Goal: Task Accomplishment & Management: Use online tool/utility

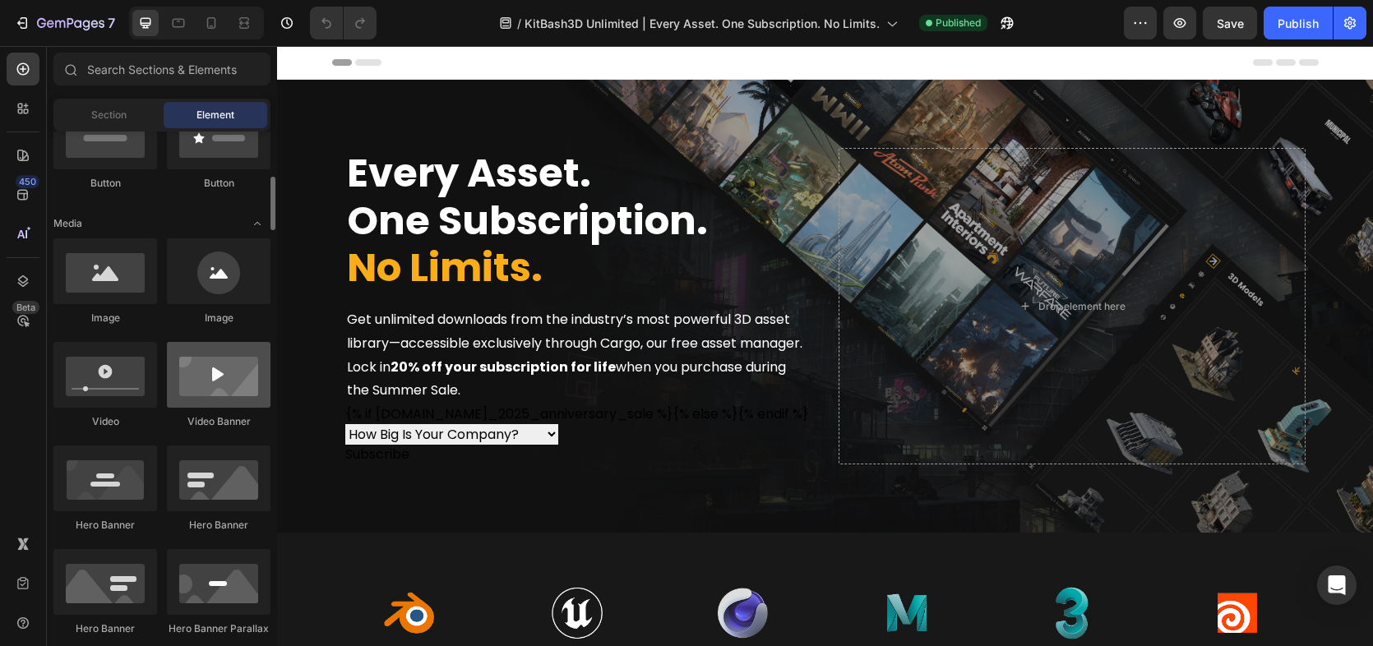
scroll to position [547, 0]
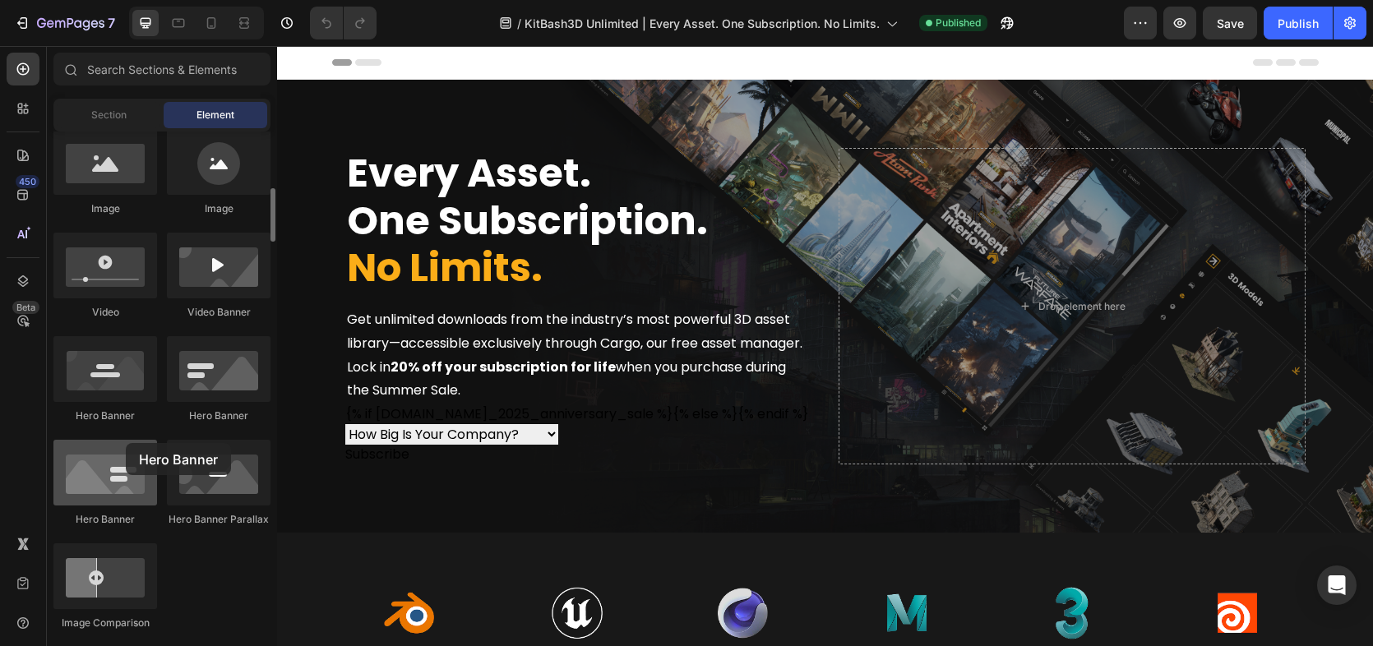
drag, startPoint x: 113, startPoint y: 366, endPoint x: 126, endPoint y: 443, distance: 78.2
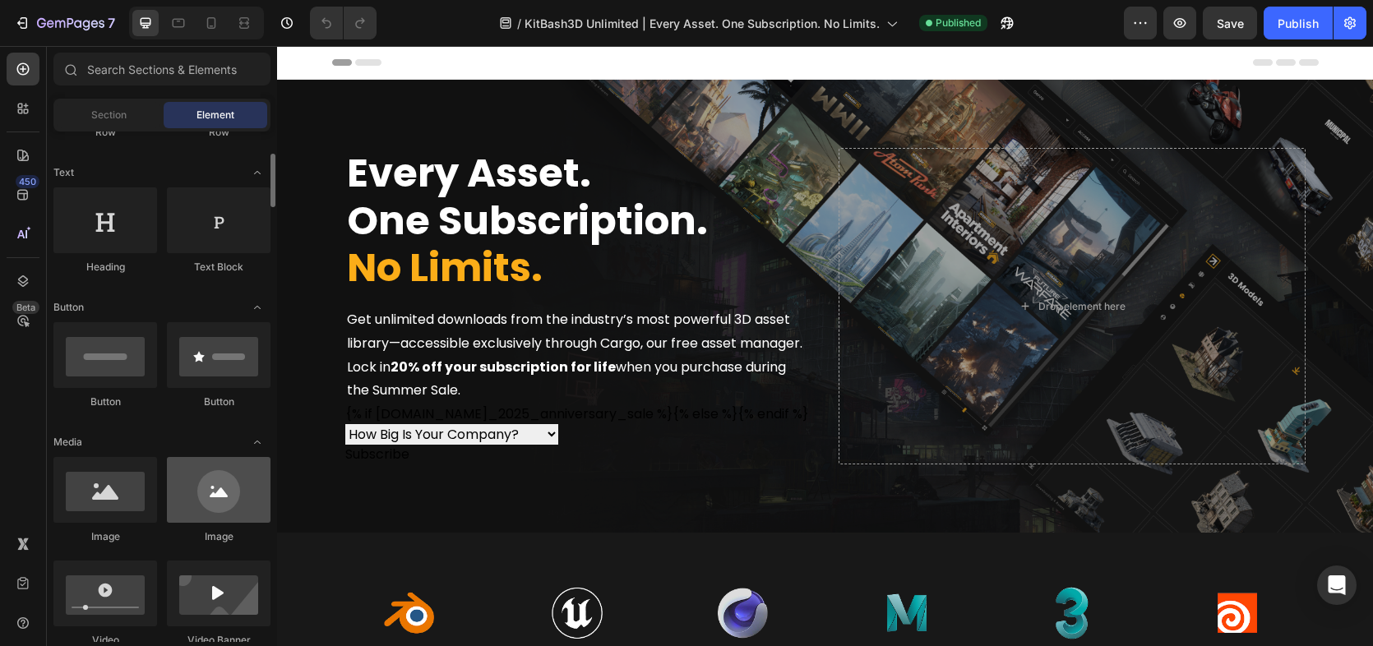
scroll to position [328, 0]
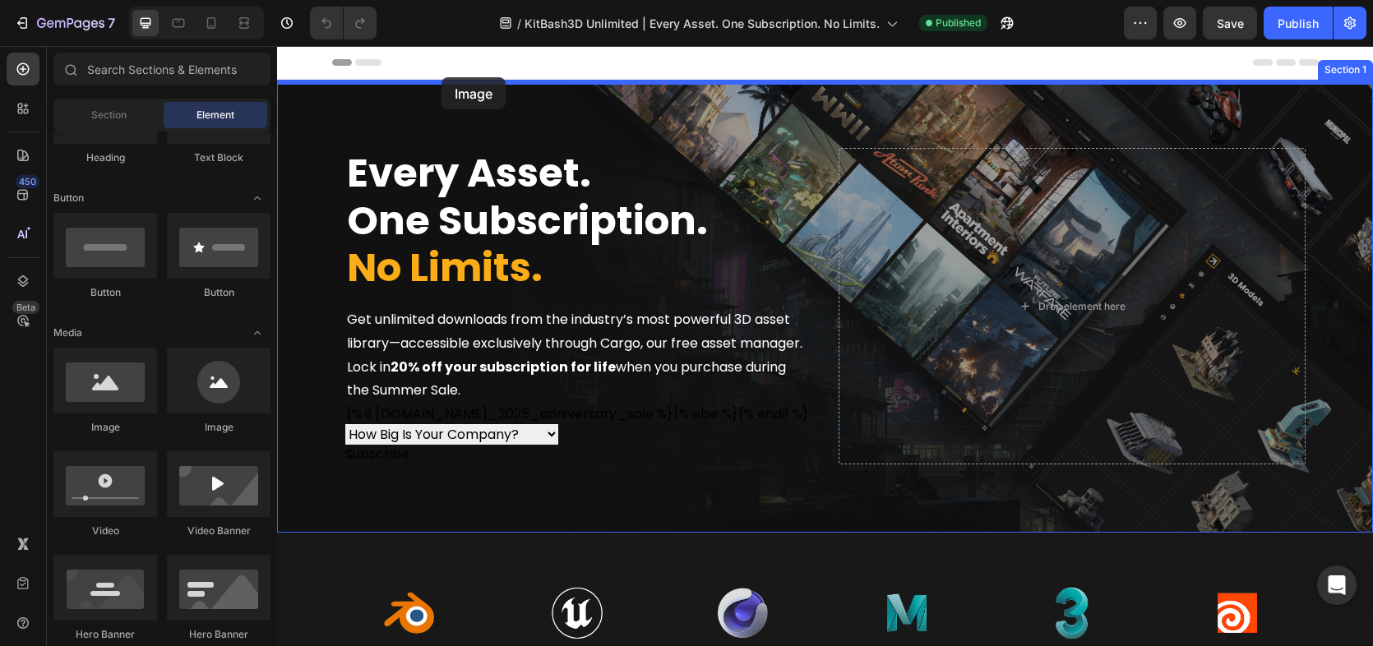
drag, startPoint x: 483, startPoint y: 411, endPoint x: 441, endPoint y: 77, distance: 336.3
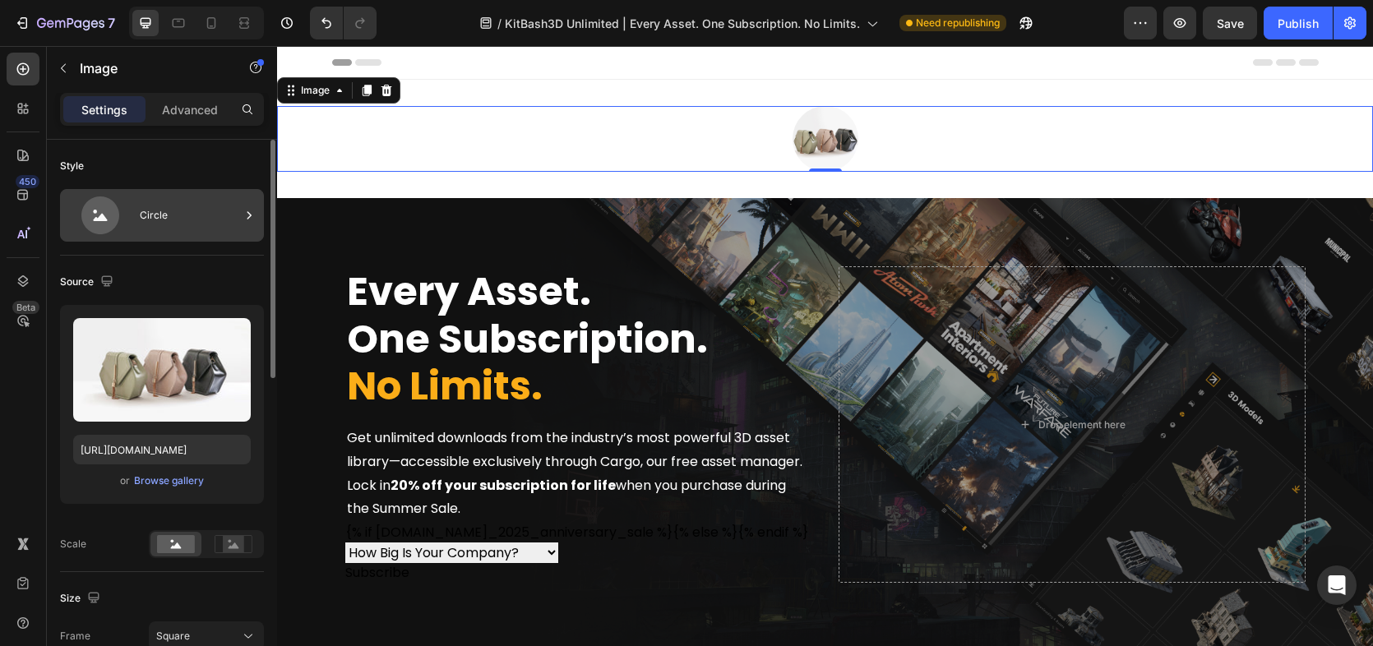
click at [205, 201] on div "Circle" at bounding box center [190, 215] width 100 height 38
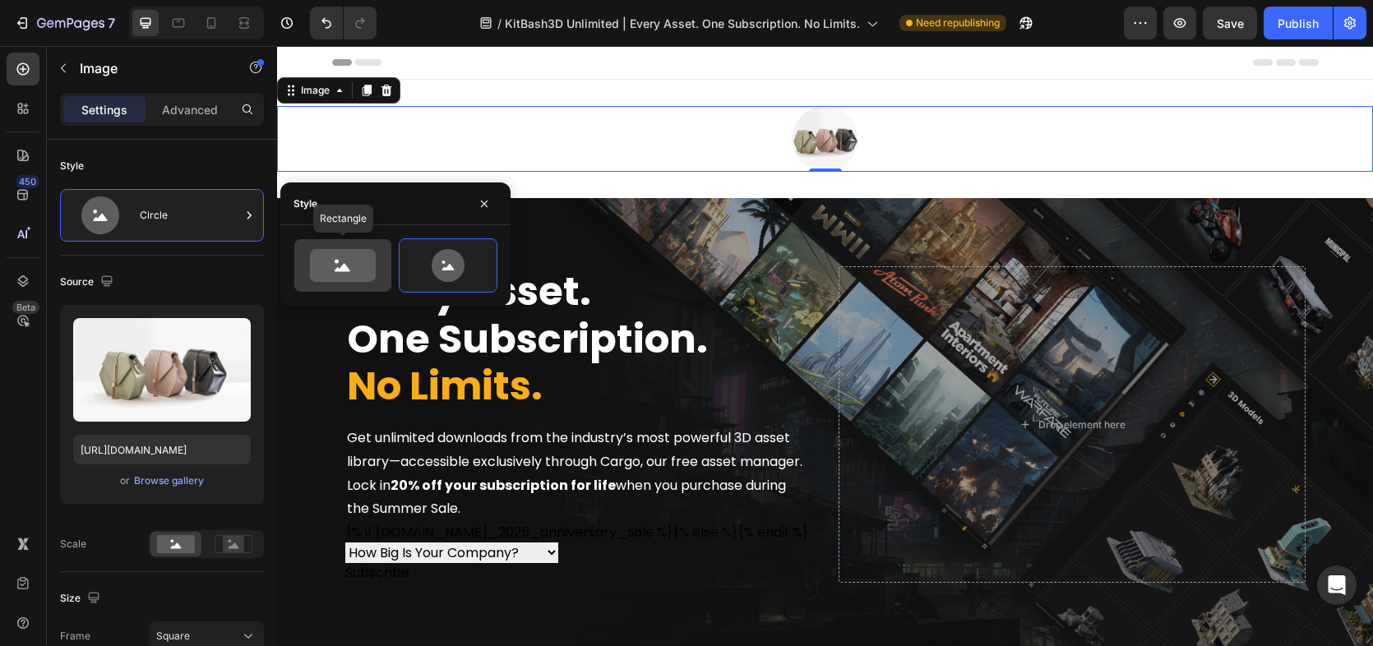
click at [316, 244] on div at bounding box center [342, 265] width 97 height 53
type input "100"
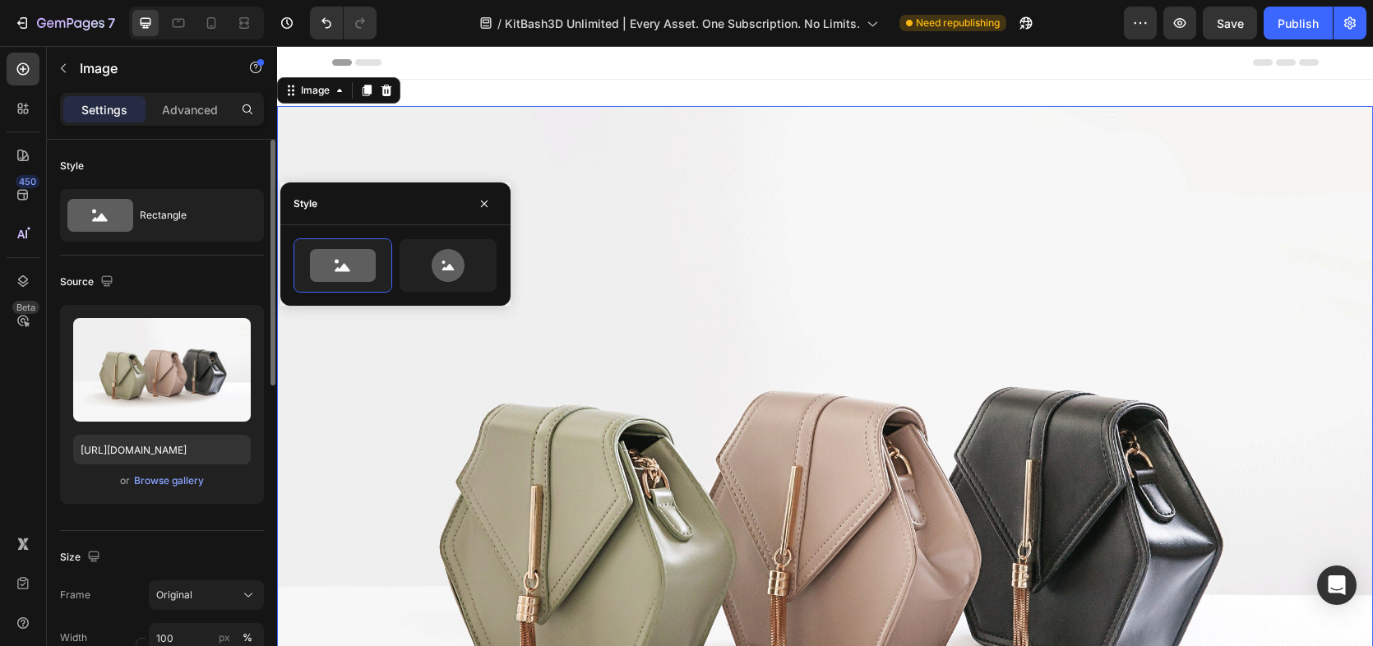
click at [229, 273] on div "Source" at bounding box center [162, 282] width 204 height 26
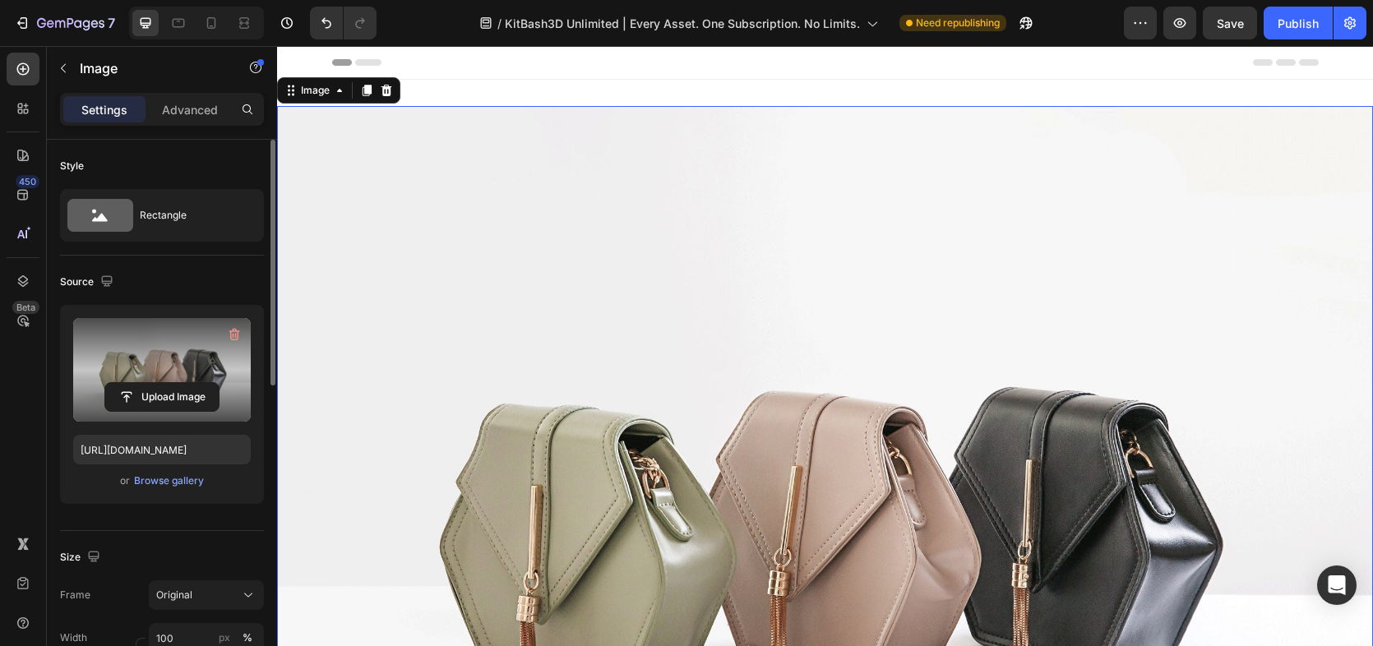
scroll to position [219, 0]
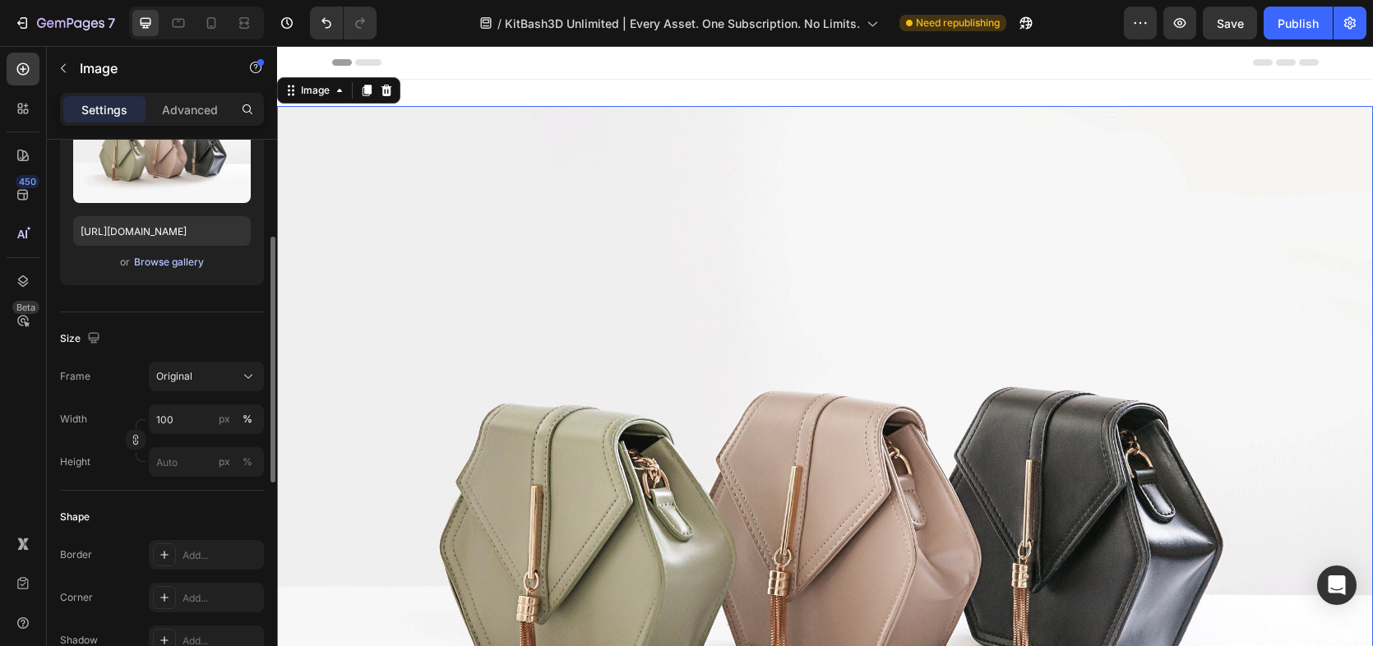
click at [159, 262] on div "Browse gallery" at bounding box center [169, 262] width 70 height 15
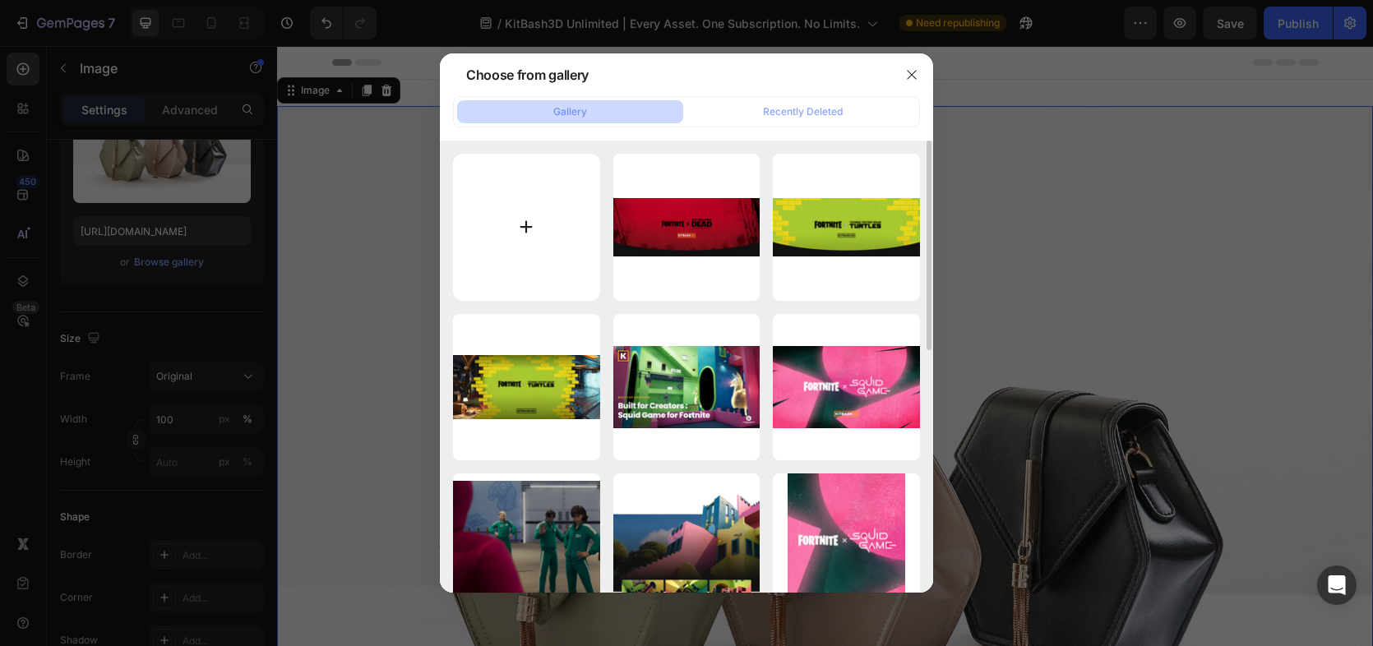
click at [534, 192] on input "file" at bounding box center [526, 227] width 147 height 147
type input "C:\fakepath\Banner.png"
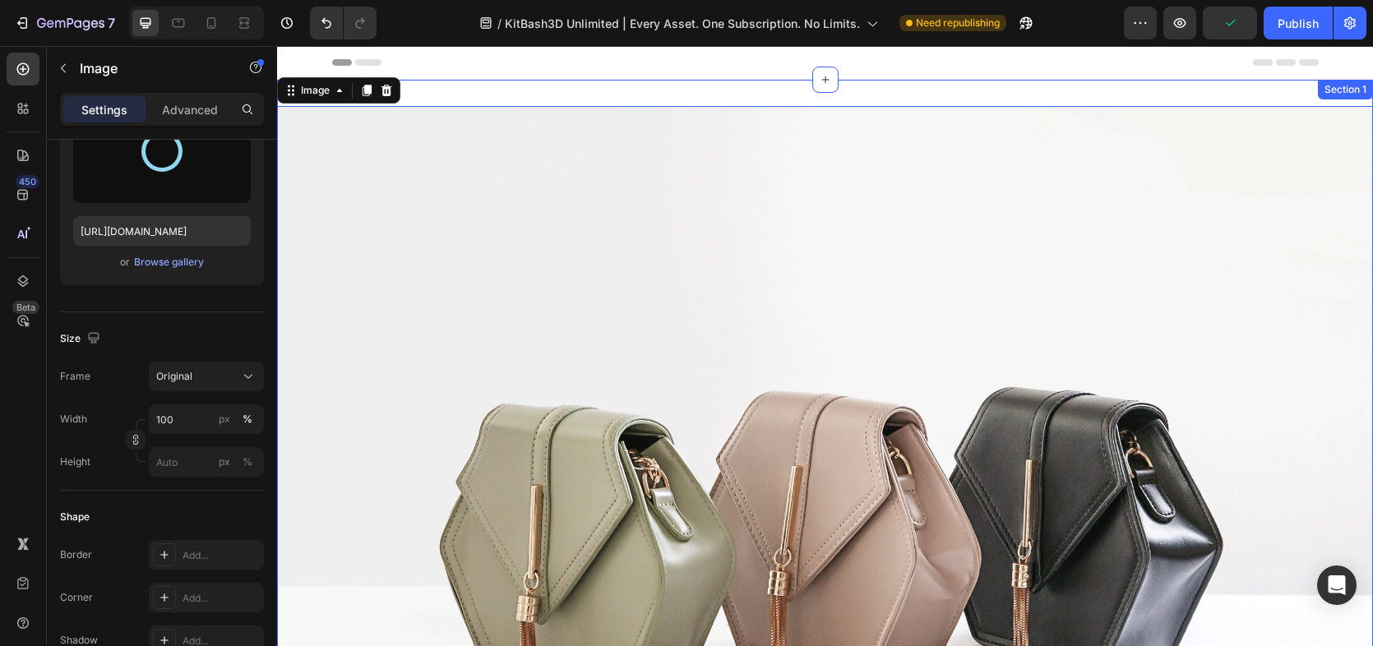
type input "[URL][DOMAIN_NAME]"
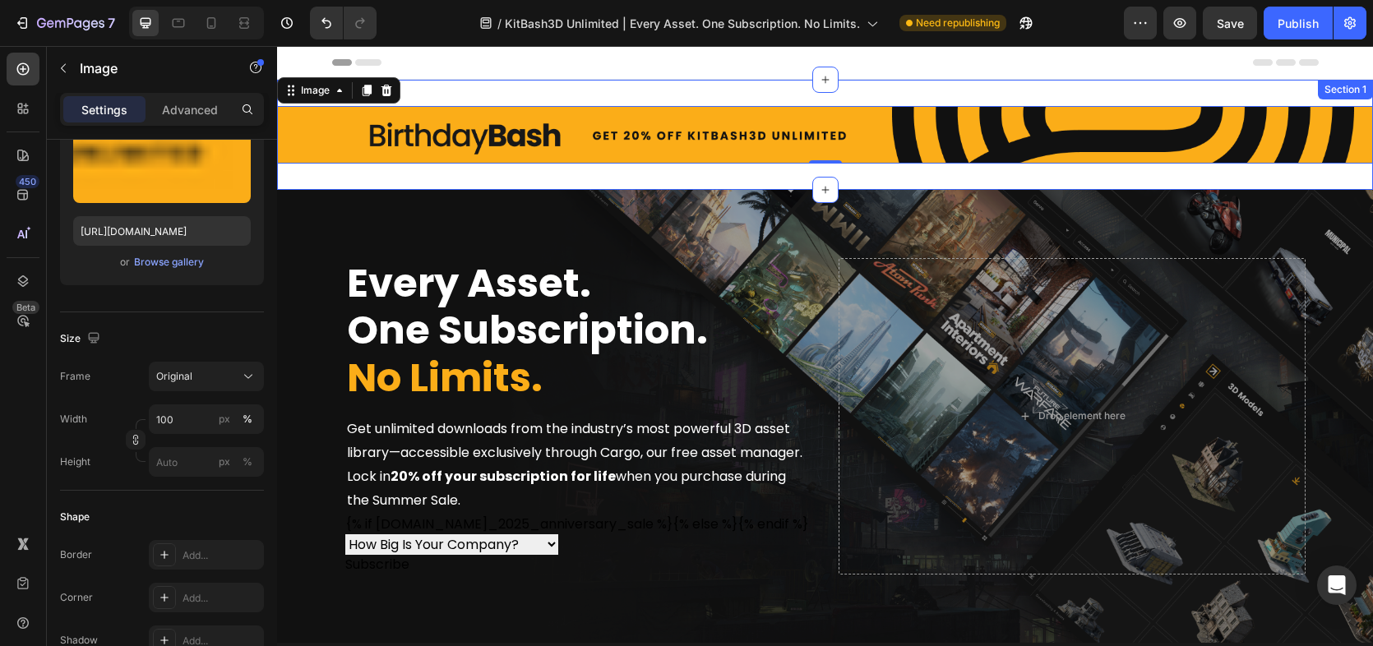
click at [656, 172] on div "Image 0 Section 1" at bounding box center [825, 135] width 1096 height 110
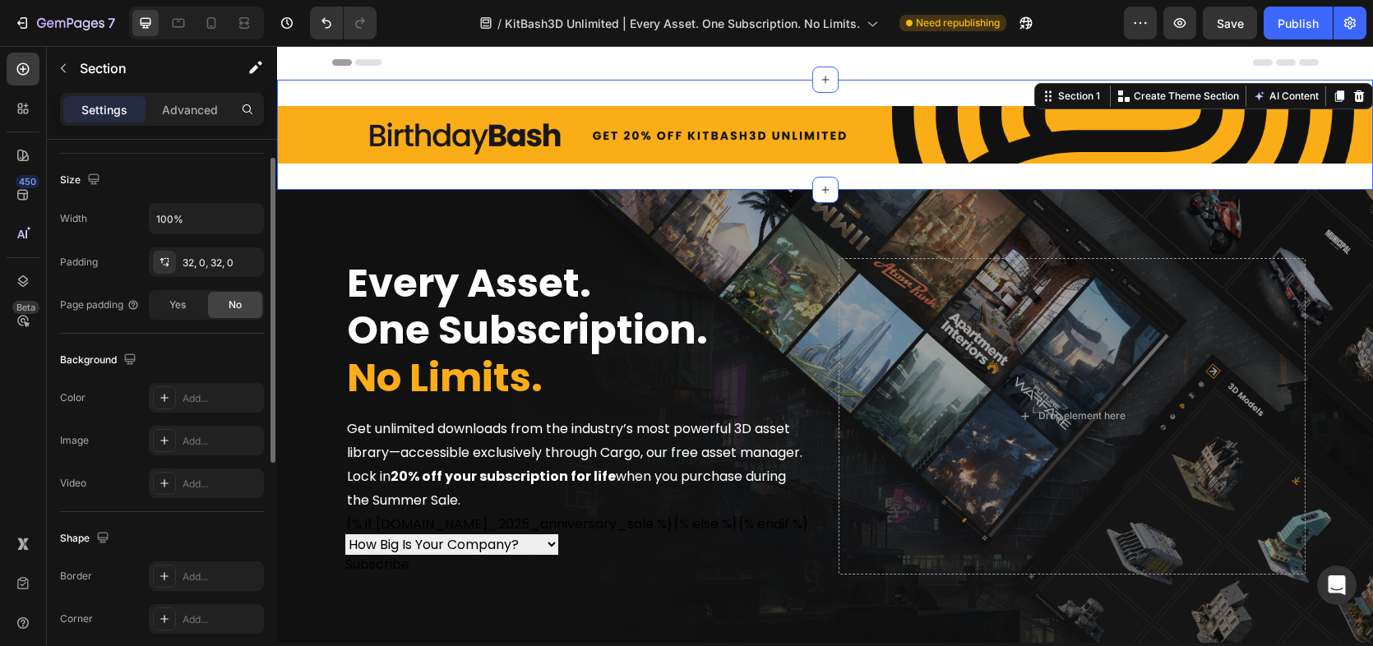
scroll to position [231, 0]
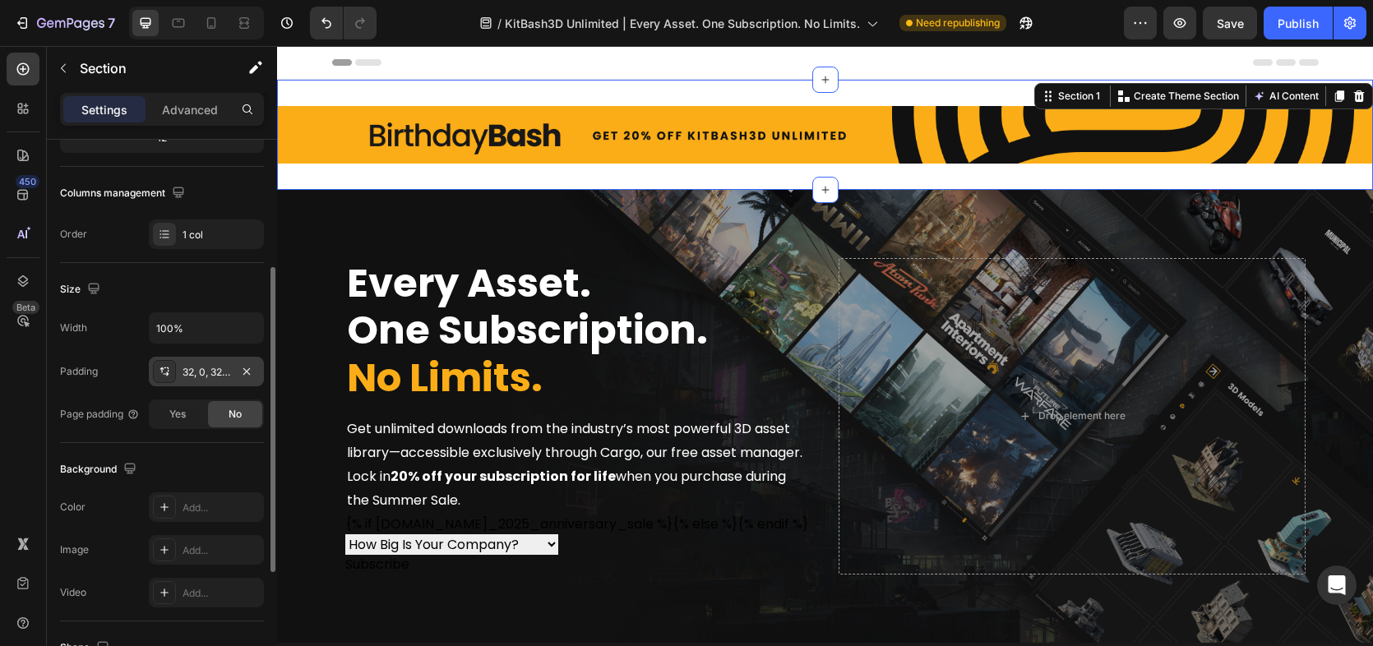
click at [163, 377] on icon at bounding box center [164, 371] width 13 height 13
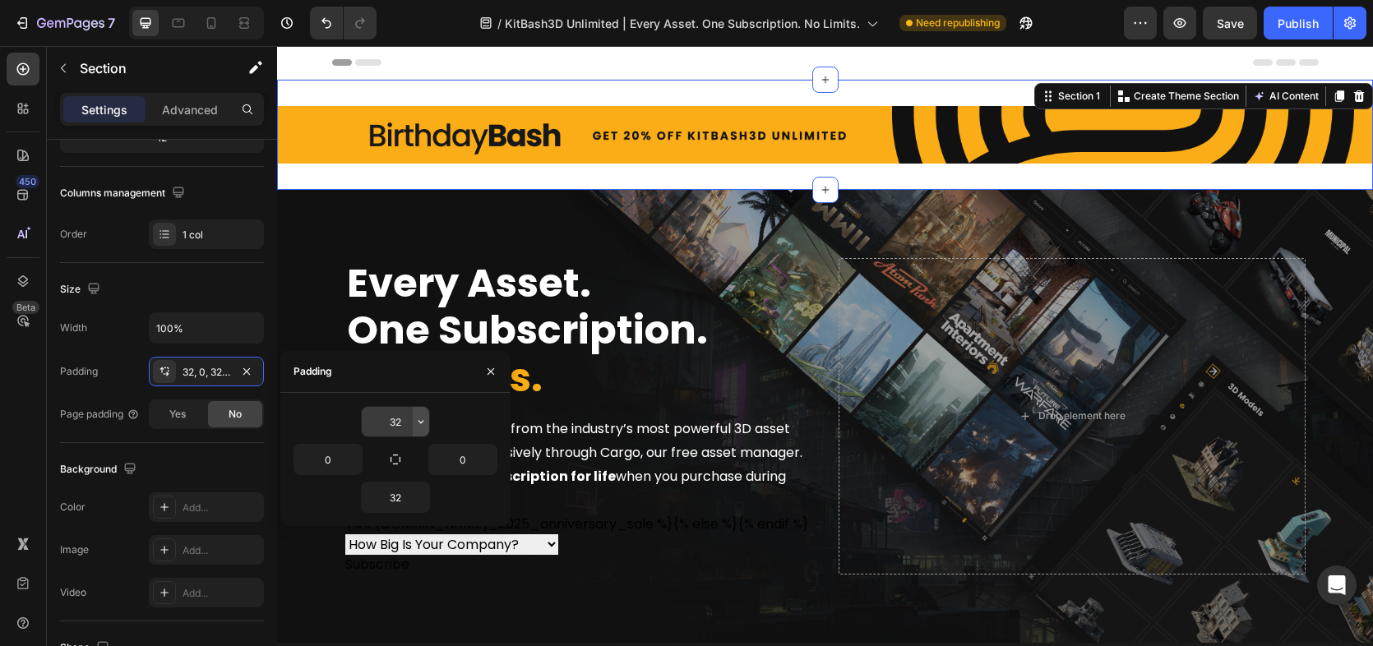
click at [423, 426] on icon "button" at bounding box center [420, 421] width 13 height 13
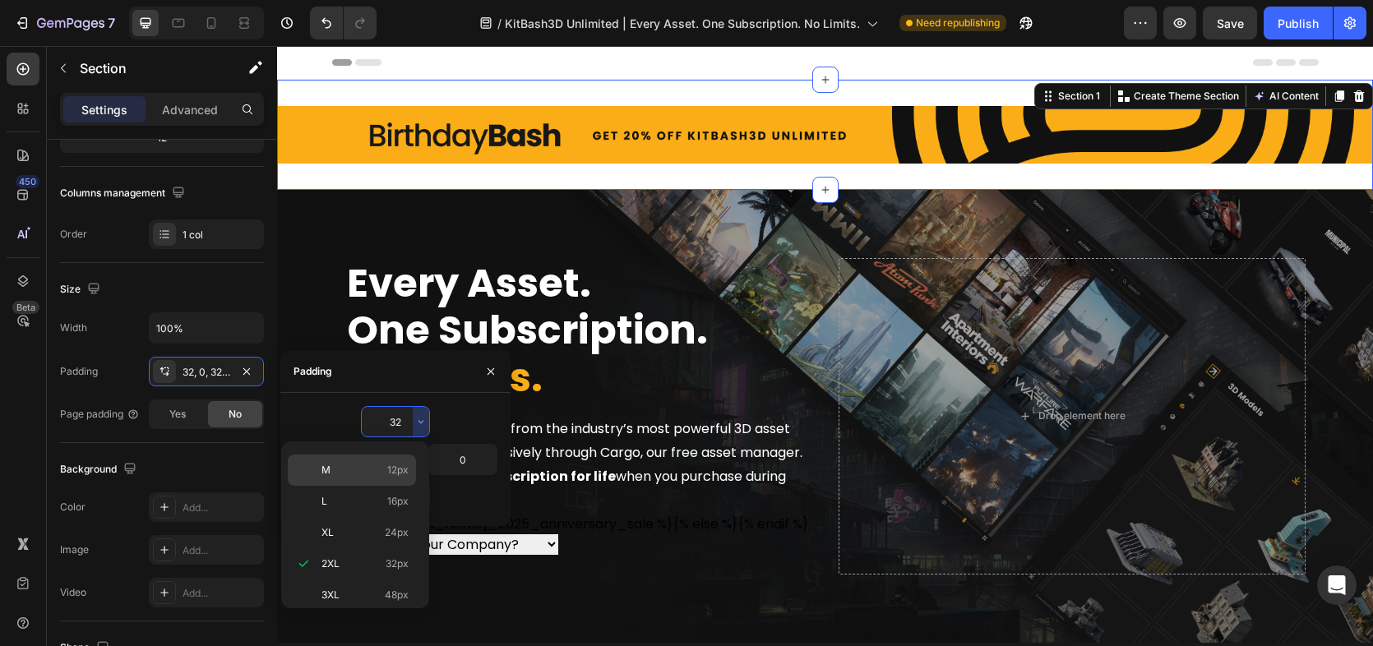
scroll to position [0, 0]
click at [383, 464] on p "Auto Auto" at bounding box center [364, 463] width 87 height 15
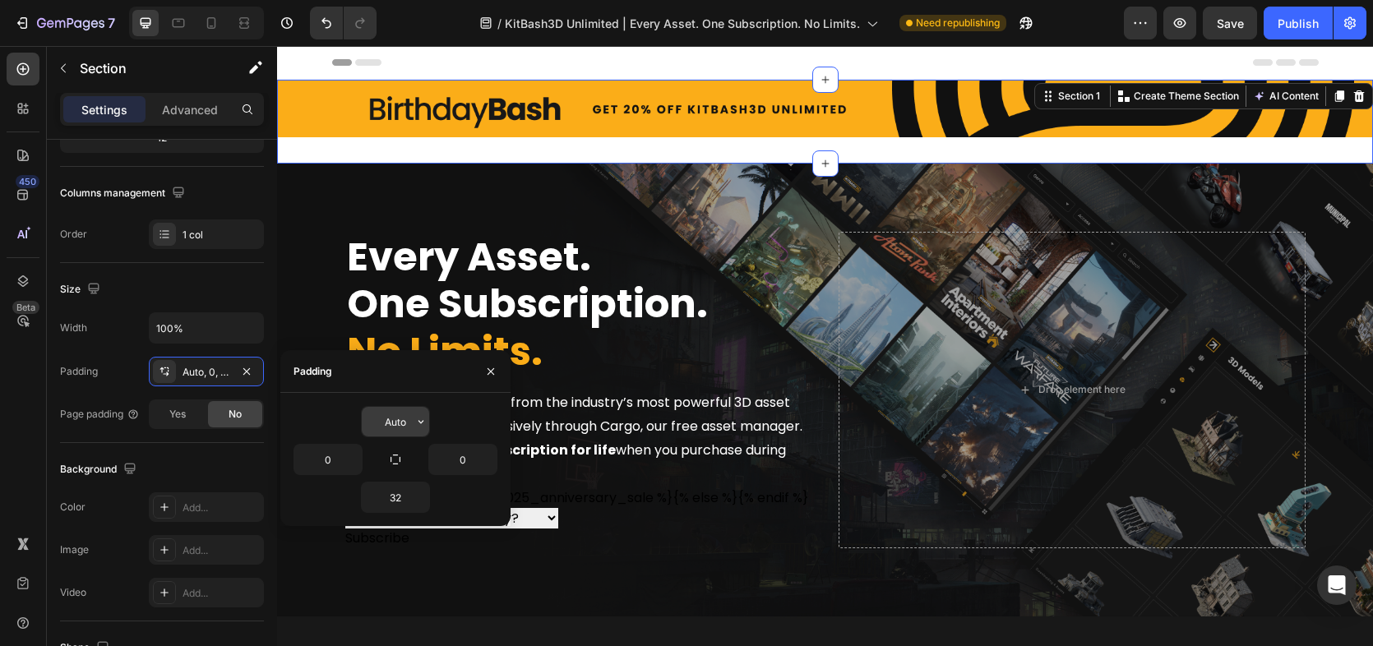
click at [401, 427] on input "Auto" at bounding box center [395, 422] width 67 height 30
type input "0"
click at [390, 497] on input "32" at bounding box center [395, 497] width 67 height 30
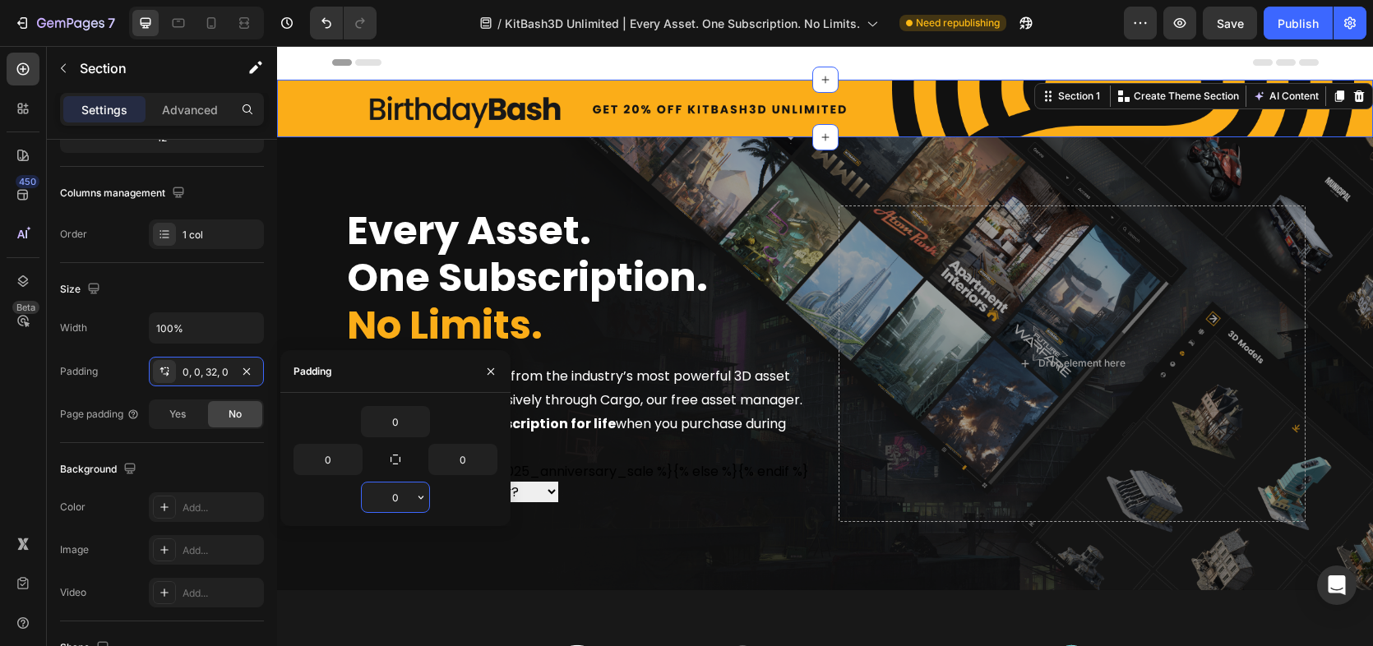
type input "0"
click at [232, 192] on div "Columns management" at bounding box center [162, 193] width 204 height 26
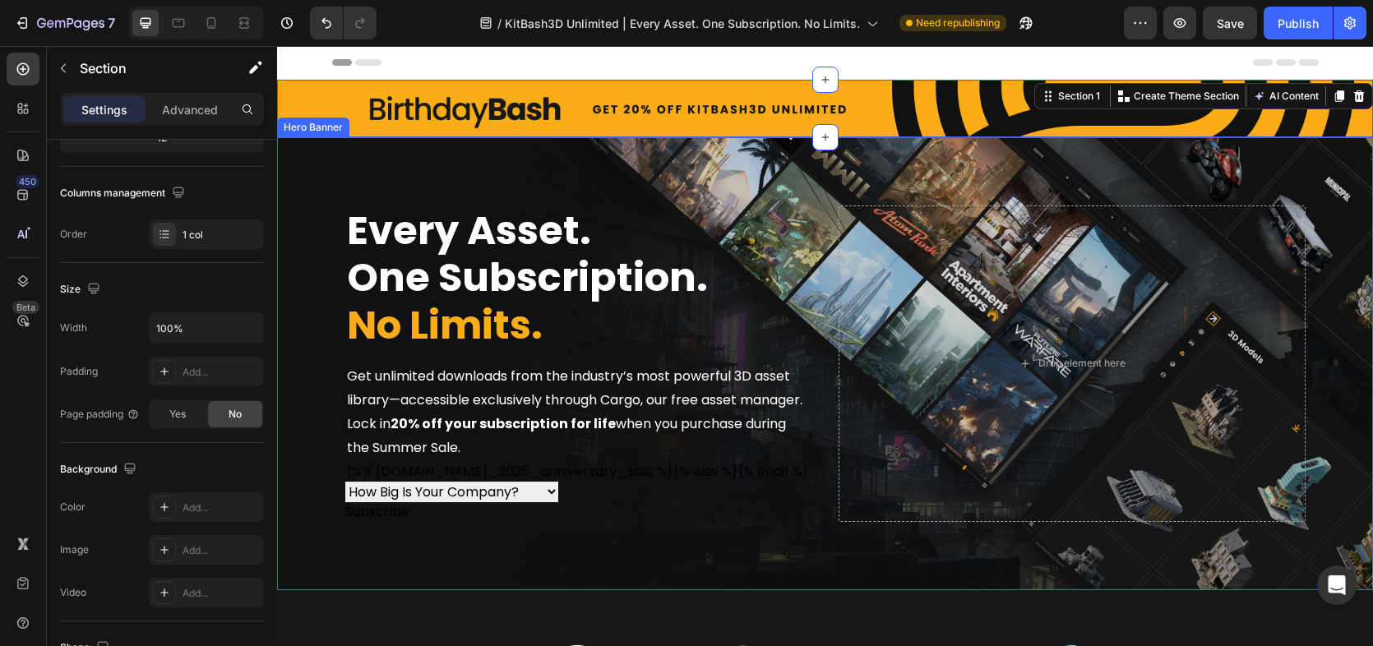
click at [376, 168] on div "Overlay" at bounding box center [825, 363] width 1096 height 453
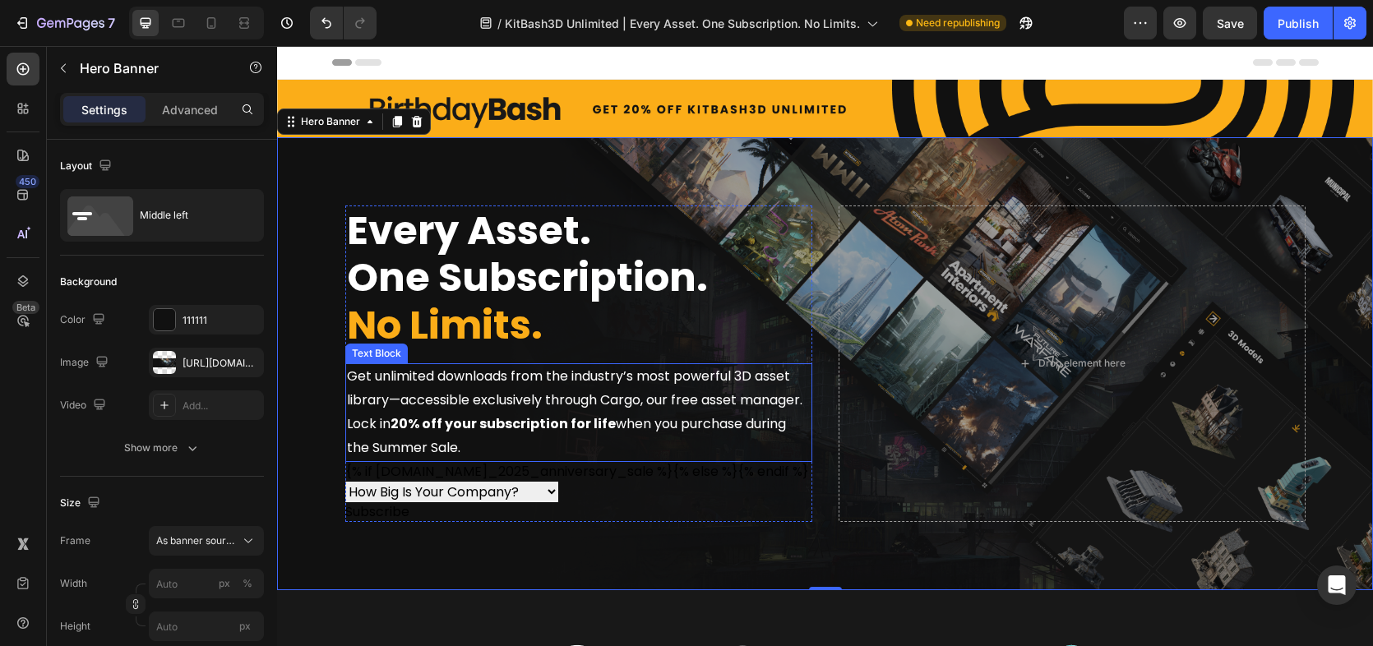
click at [606, 397] on span "Get unlimited downloads from the industry’s most powerful 3D asset library—acce…" at bounding box center [574, 388] width 455 height 43
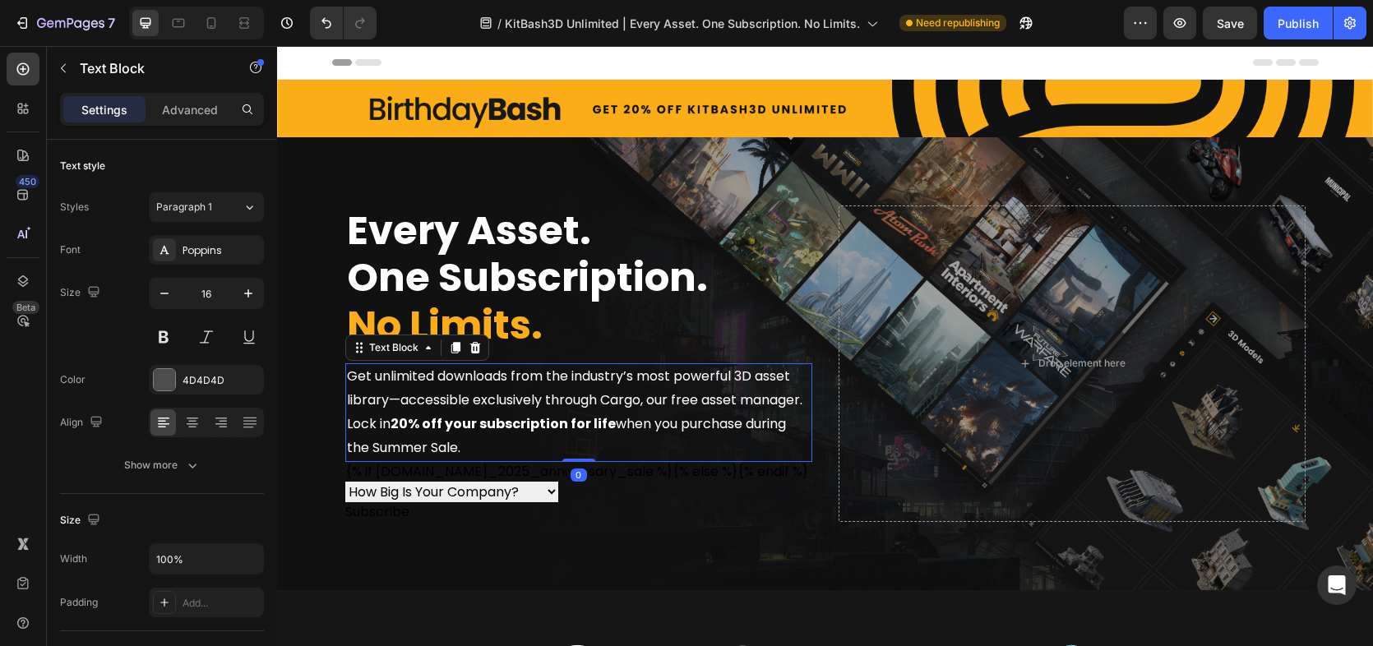
click at [654, 391] on span "Get unlimited downloads from the industry’s most powerful 3D asset library—acce…" at bounding box center [574, 388] width 455 height 43
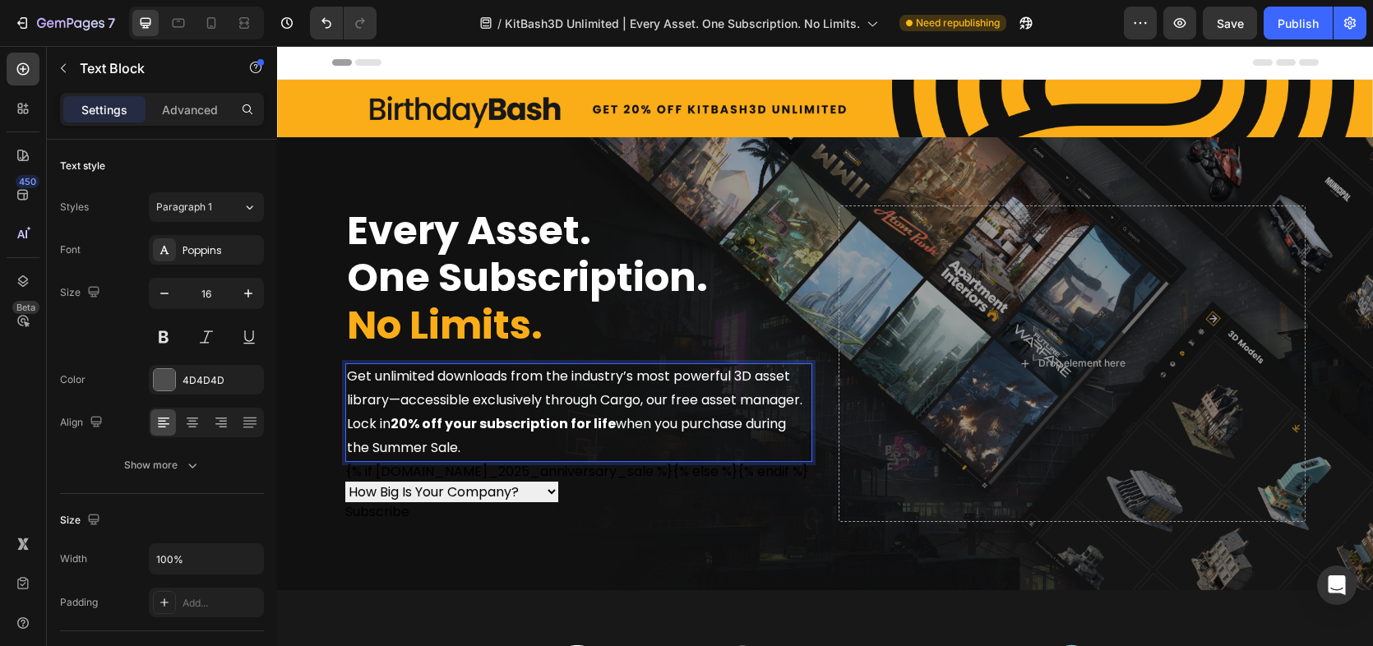
click at [757, 395] on span "Get unlimited downloads from the industry’s most powerful 3D asset library—acce…" at bounding box center [574, 388] width 455 height 43
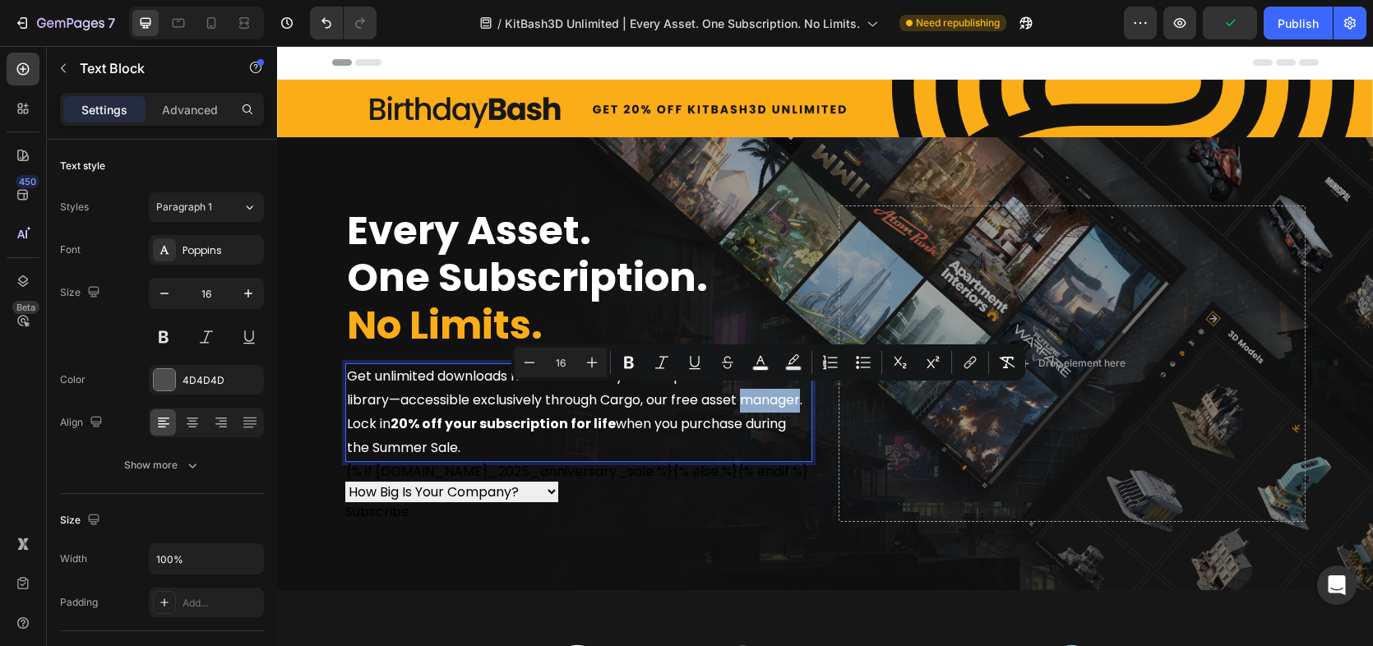
click at [788, 395] on span "Get unlimited downloads from the industry’s most powerful 3D asset library—acce…" at bounding box center [574, 388] width 455 height 43
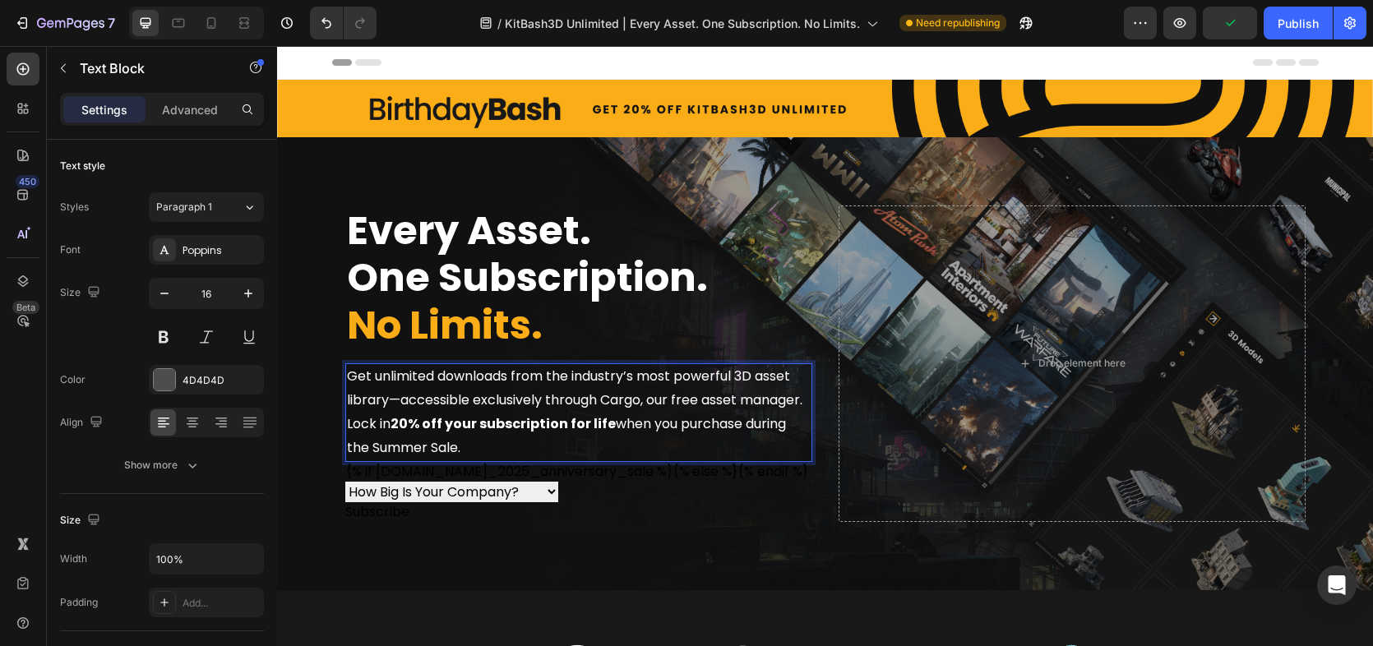
click at [796, 395] on span "Get unlimited downloads from the industry’s most powerful 3D asset library—acce…" at bounding box center [574, 388] width 455 height 43
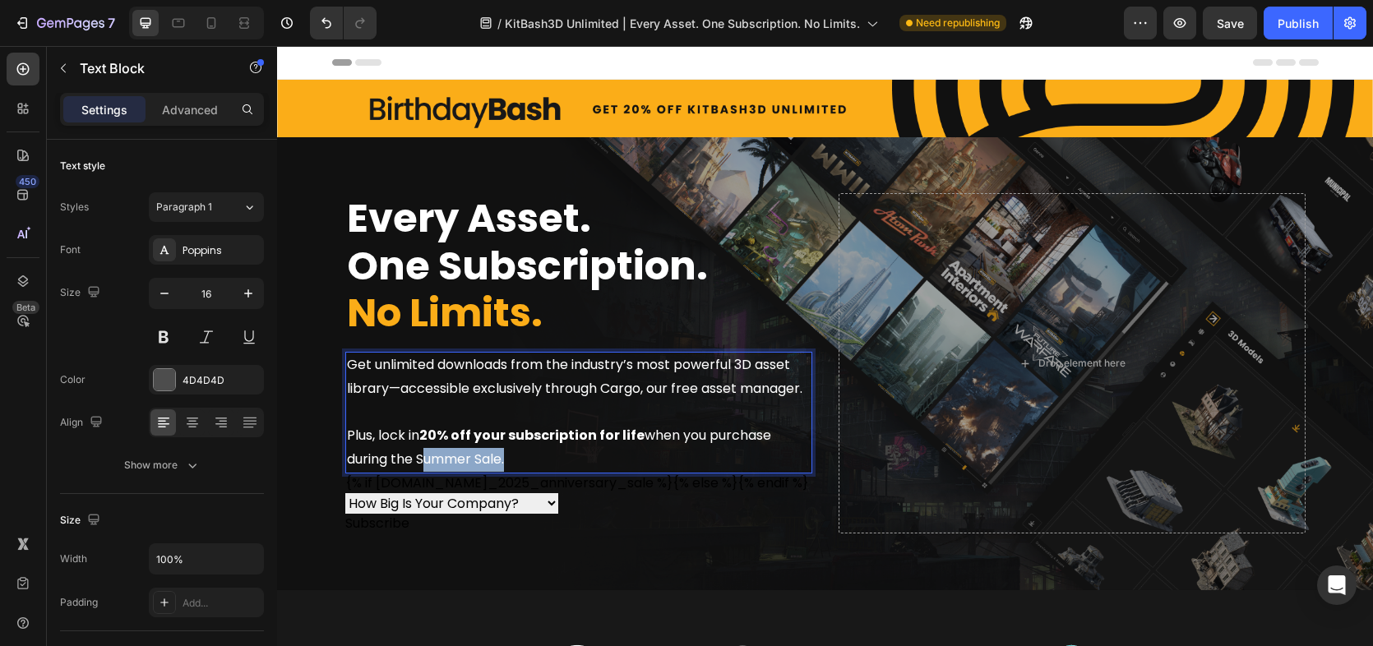
drag, startPoint x: 500, startPoint y: 457, endPoint x: 410, endPoint y: 460, distance: 89.6
click at [410, 460] on span "Plus, lock in 20% off your subscription for life when you purchase during the S…" at bounding box center [559, 447] width 424 height 43
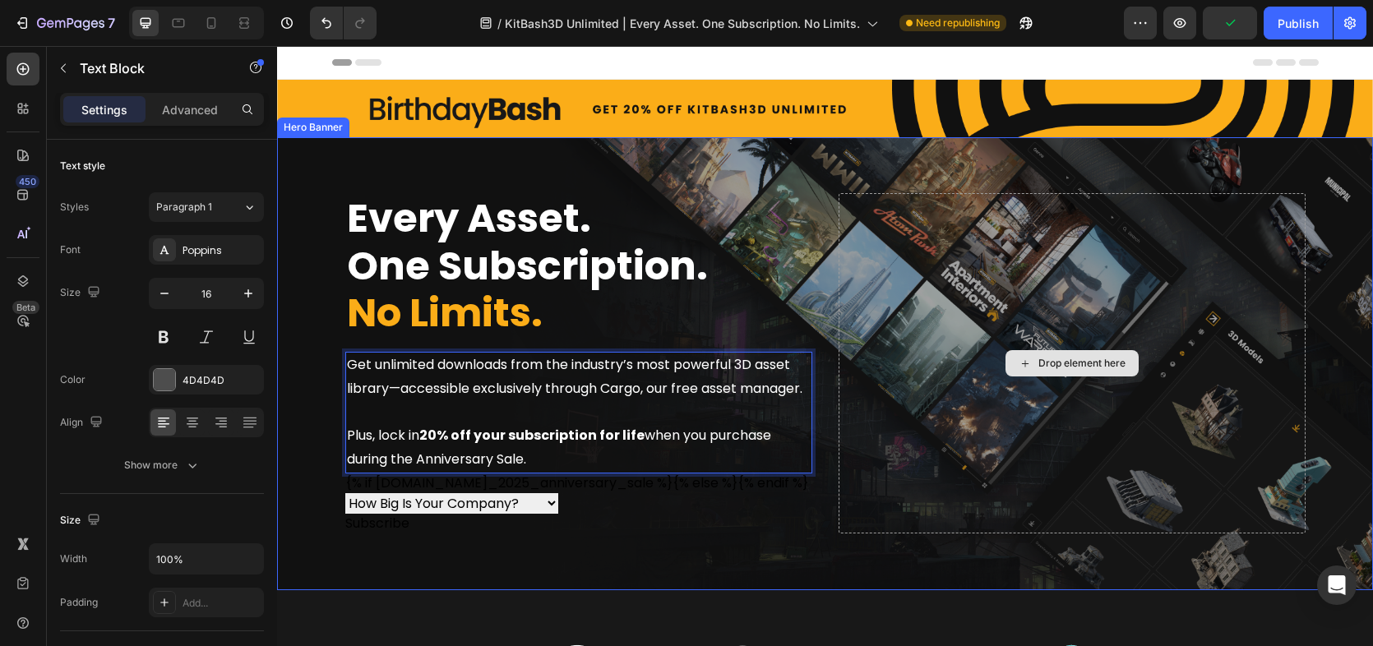
click at [1010, 332] on div "Drop element here" at bounding box center [1071, 363] width 467 height 340
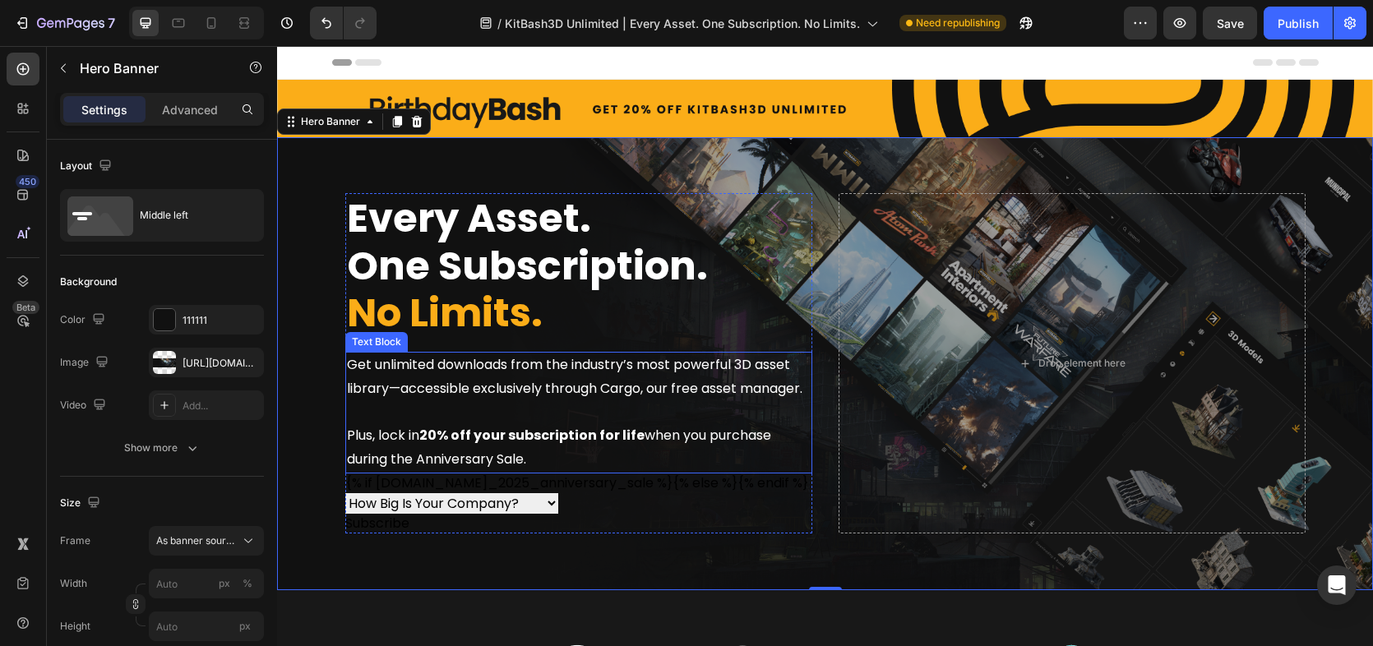
click at [738, 379] on span "Get unlimited downloads from the industry’s most powerful 3D asset library—acce…" at bounding box center [574, 376] width 455 height 43
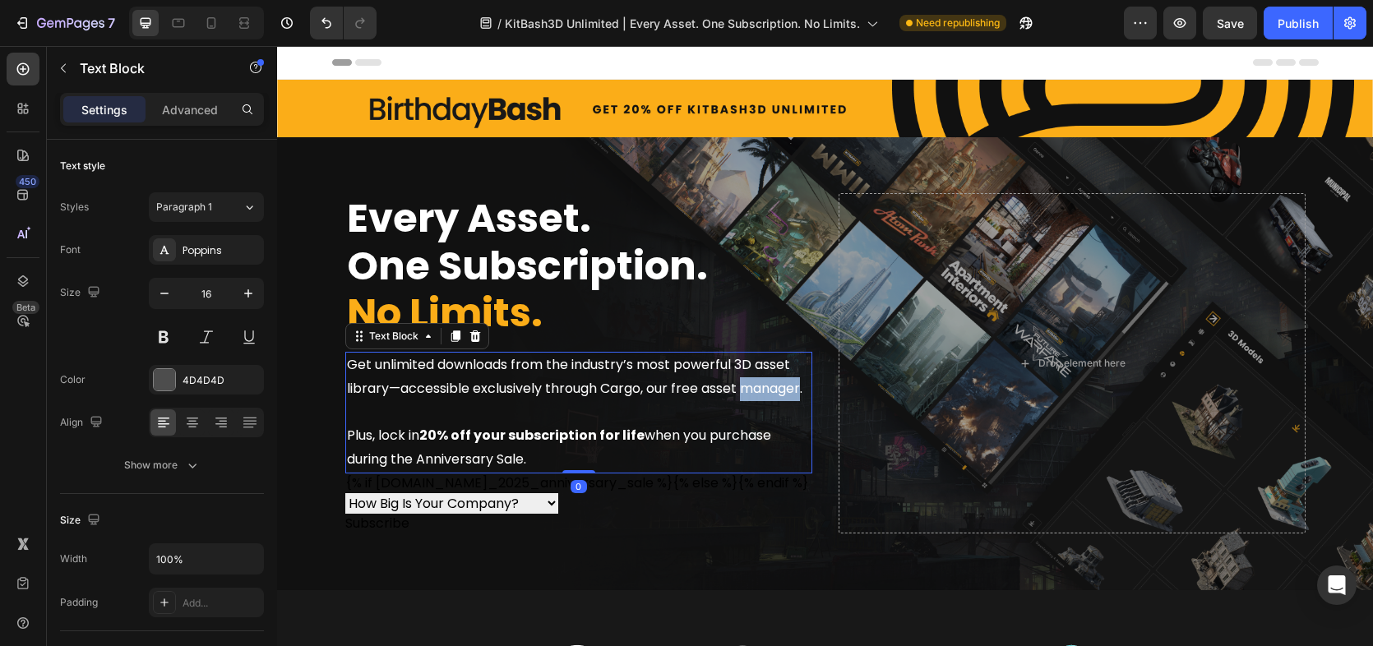
click at [744, 379] on span "Get unlimited downloads from the industry’s most powerful 3D asset library—acce…" at bounding box center [574, 376] width 455 height 43
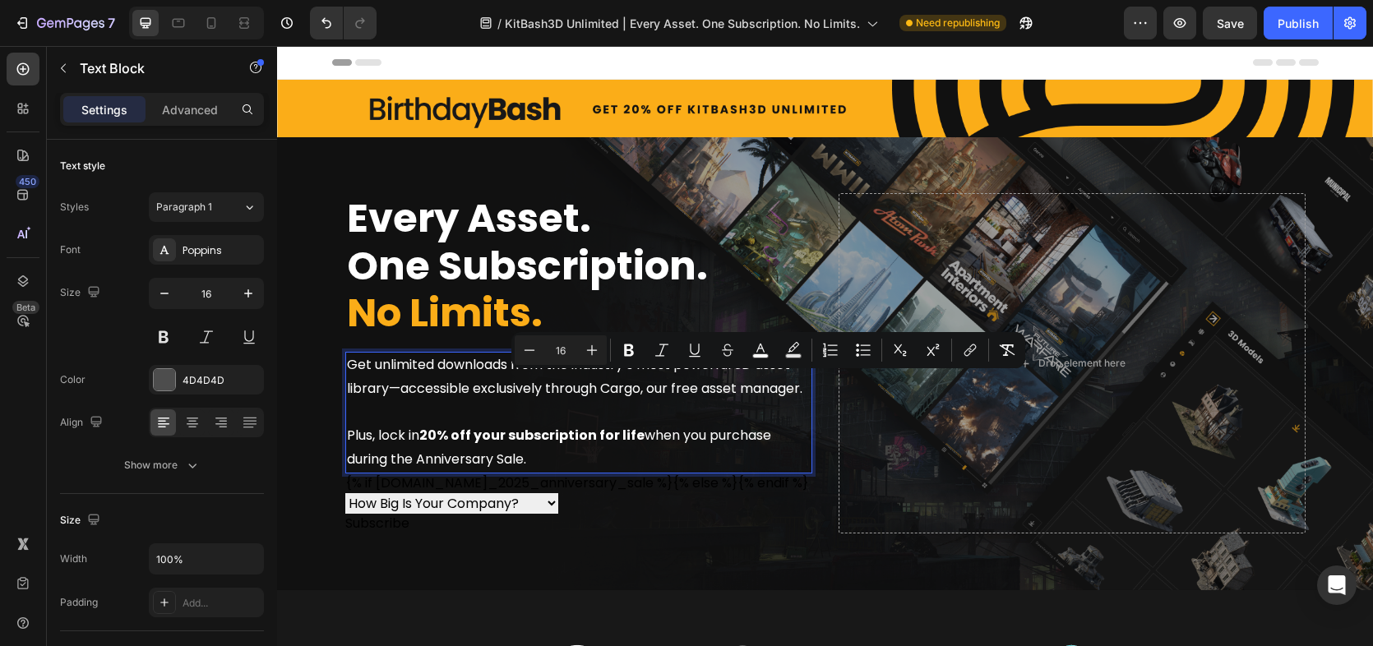
click at [695, 374] on p "Get unlimited downloads from the industry’s most powerful 3D asset library—acce…" at bounding box center [579, 377] width 464 height 48
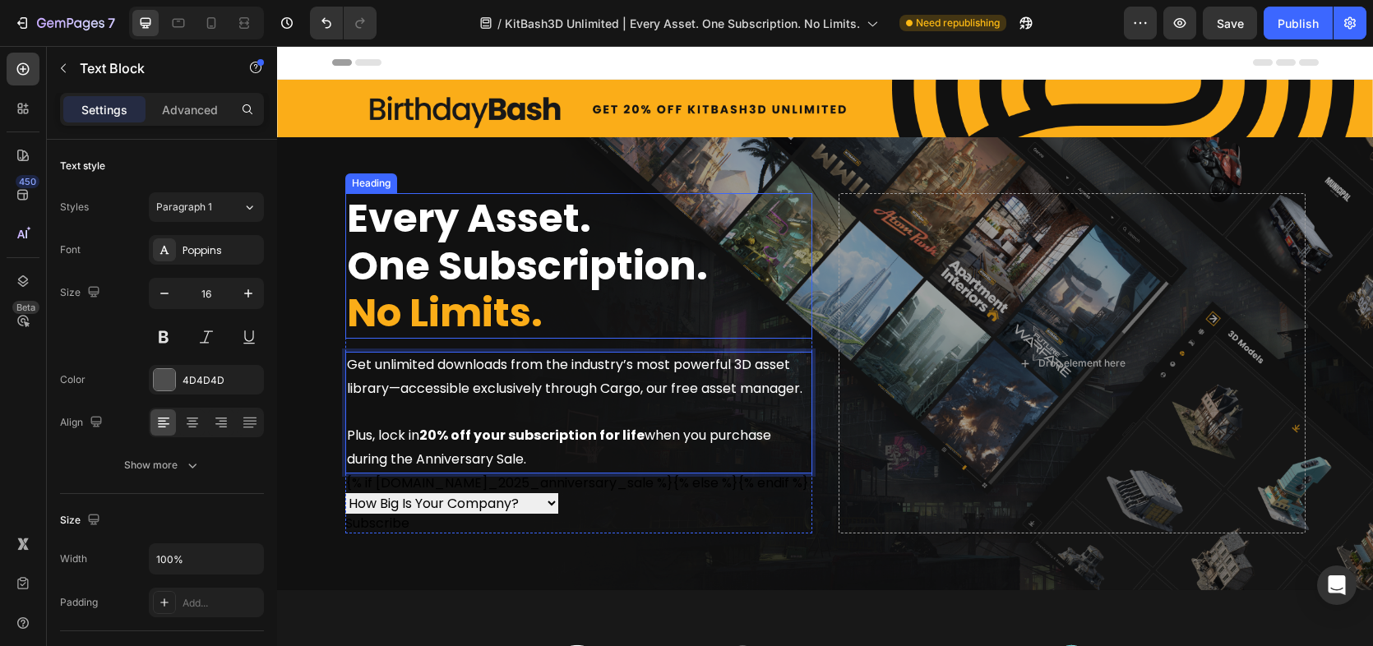
click at [778, 226] on h2 "Every Asset. One Subscription. No Limits." at bounding box center [578, 265] width 467 height 145
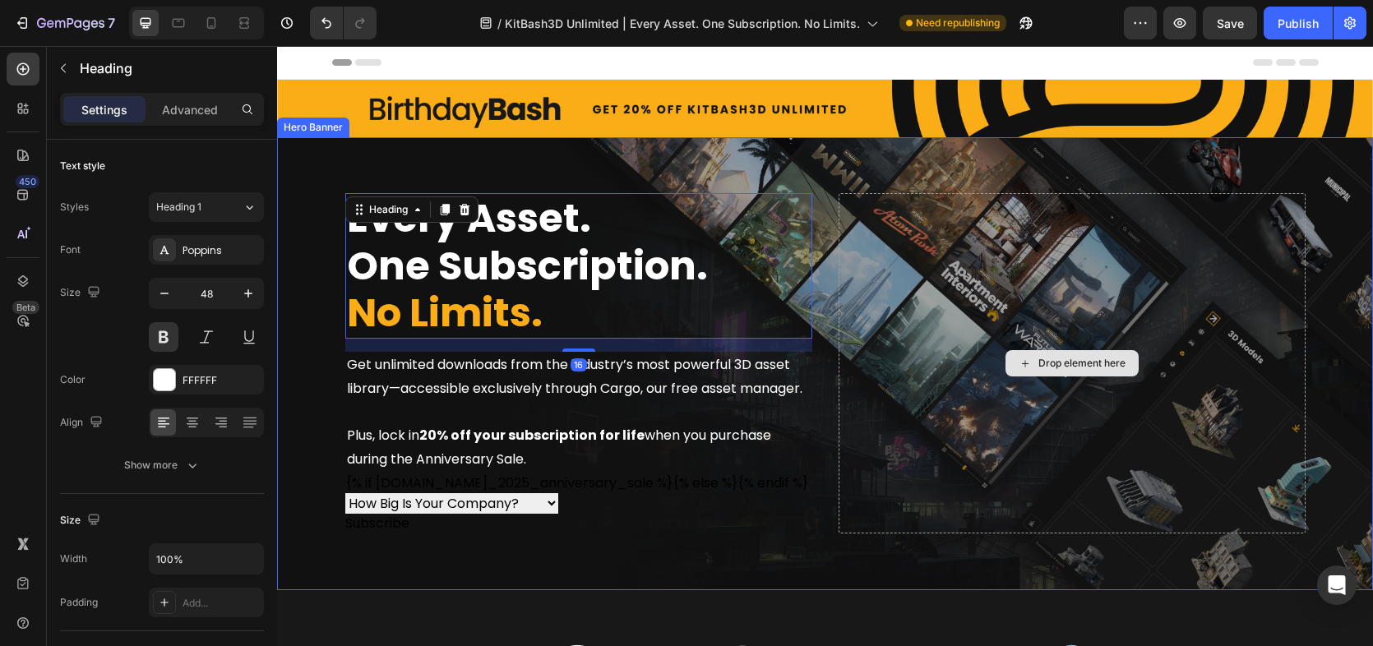
click at [950, 258] on div "Drop element here" at bounding box center [1071, 363] width 467 height 340
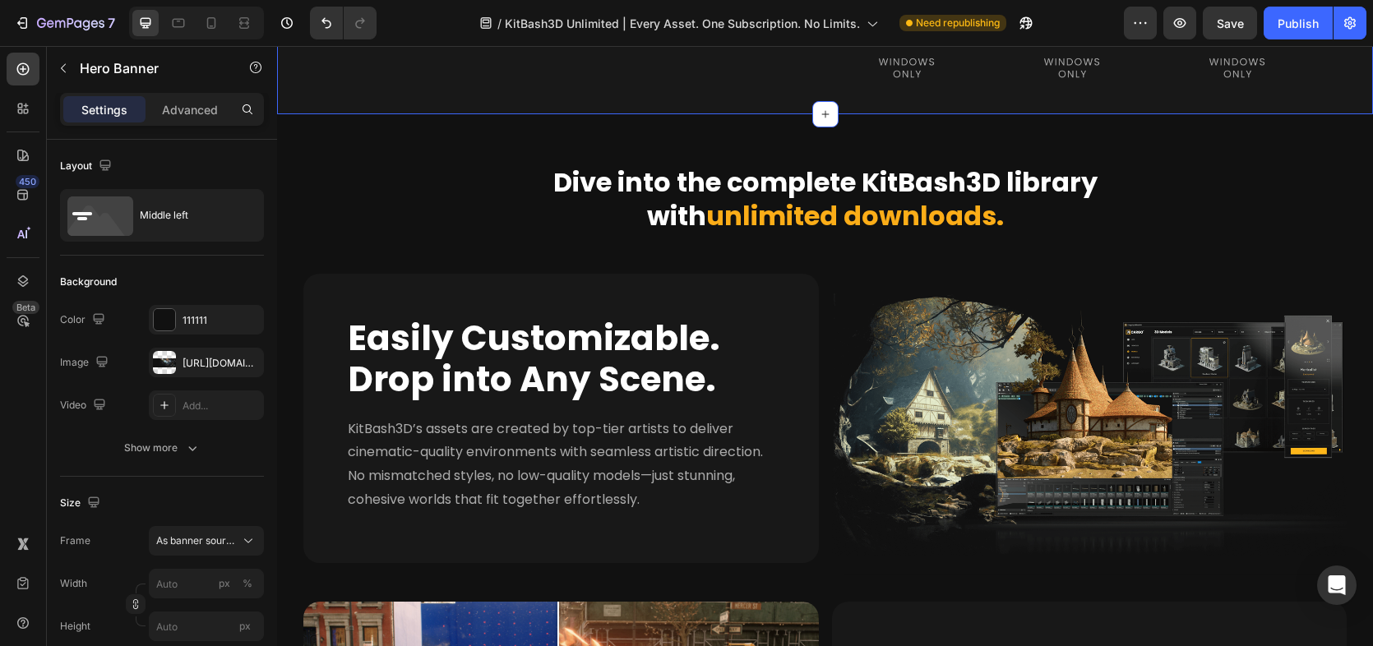
scroll to position [89, 0]
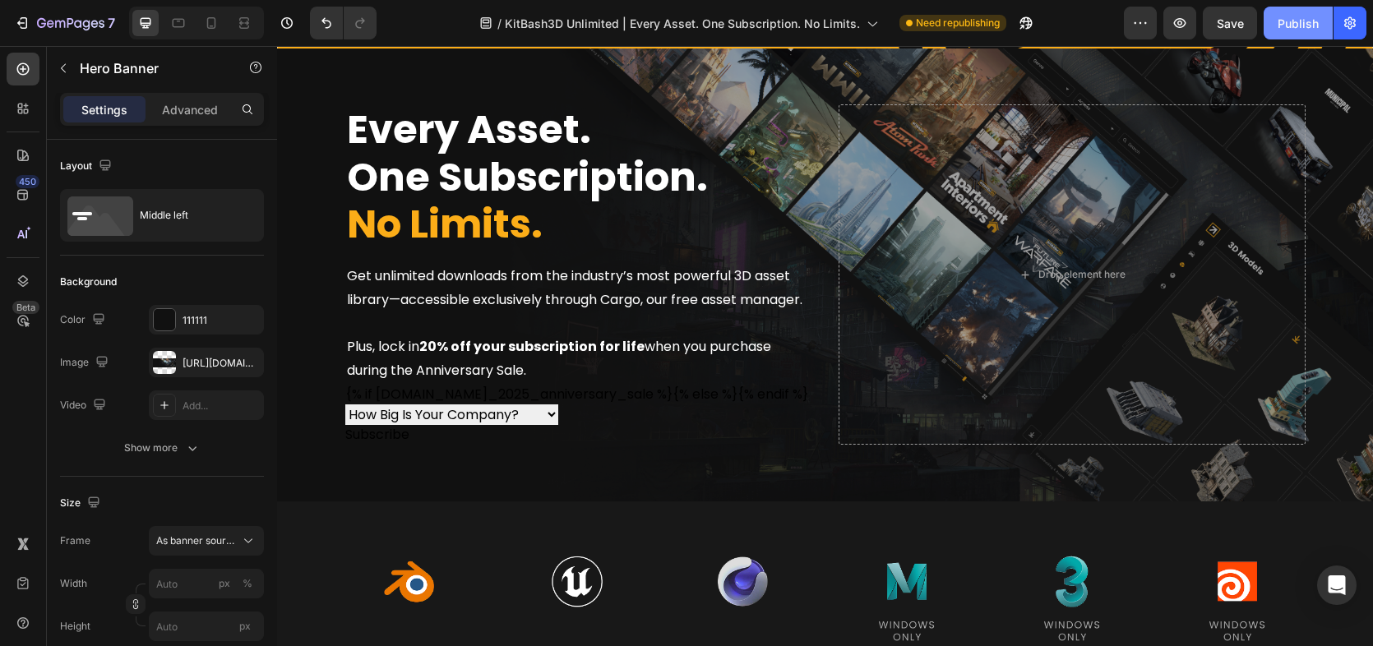
click at [1282, 25] on div "Publish" at bounding box center [1297, 23] width 41 height 17
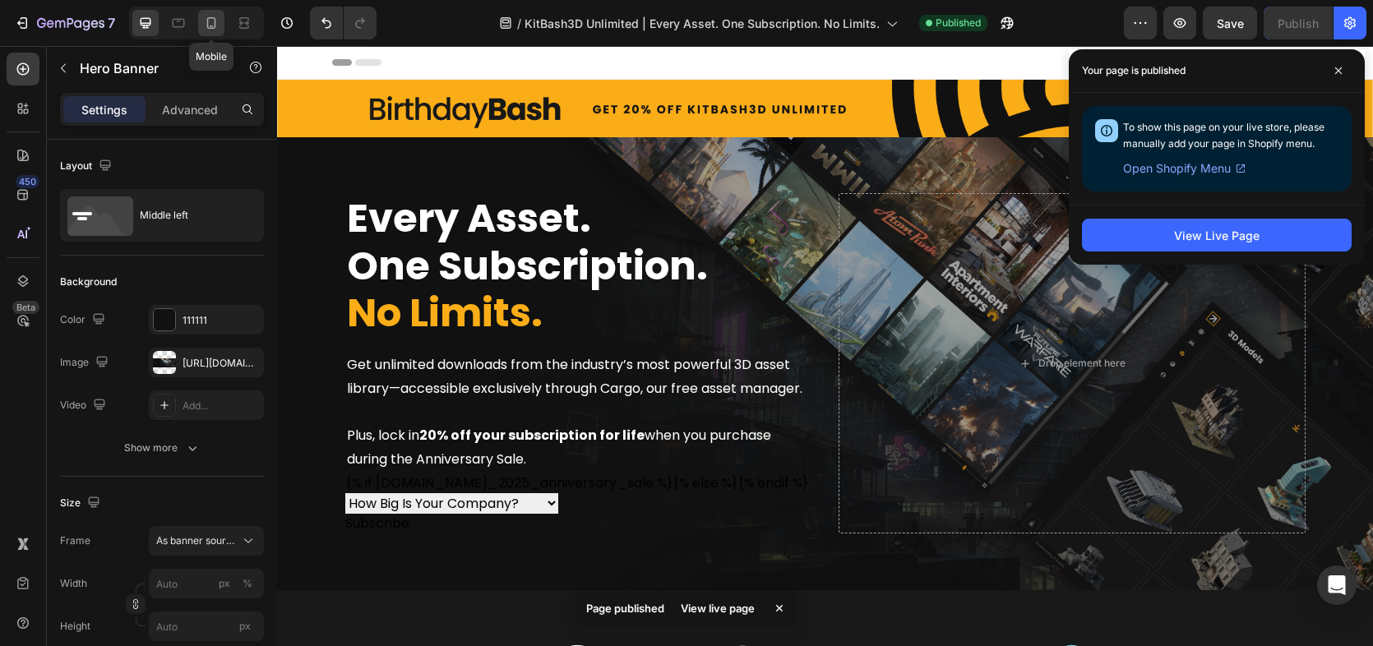
click at [216, 16] on icon at bounding box center [211, 23] width 16 height 16
type input "100%"
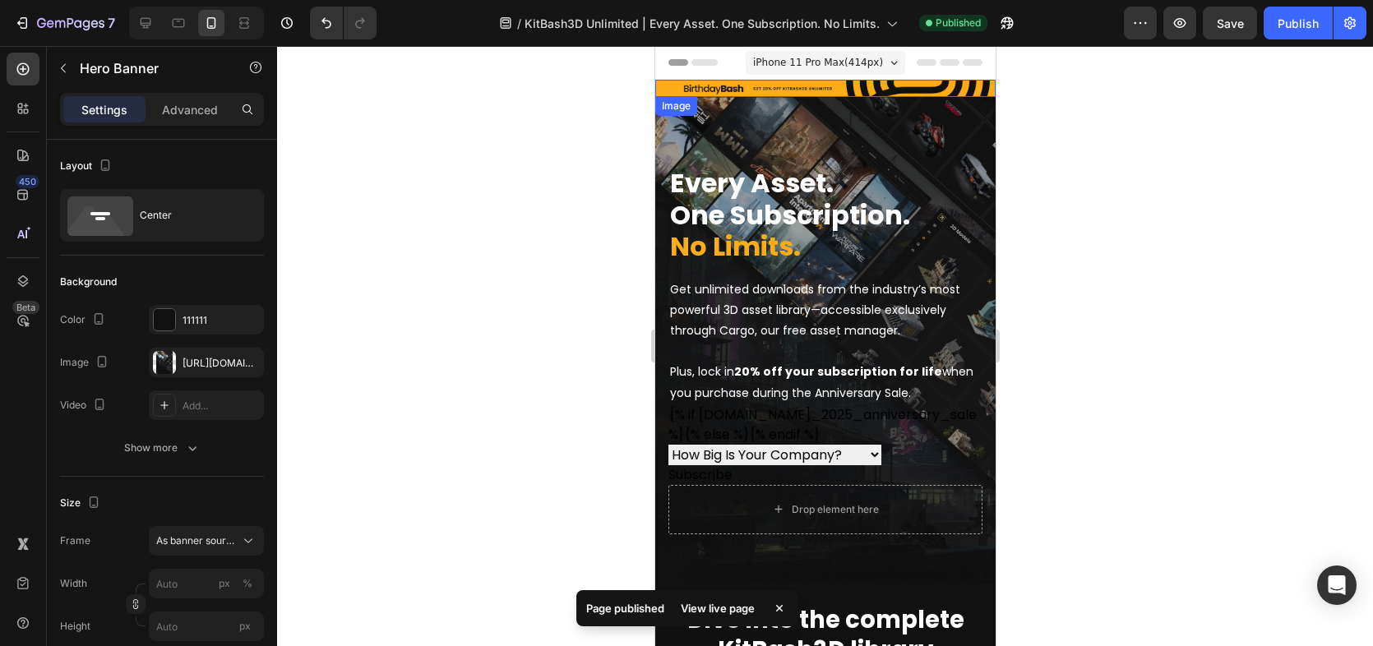
click at [750, 86] on img at bounding box center [824, 88] width 340 height 17
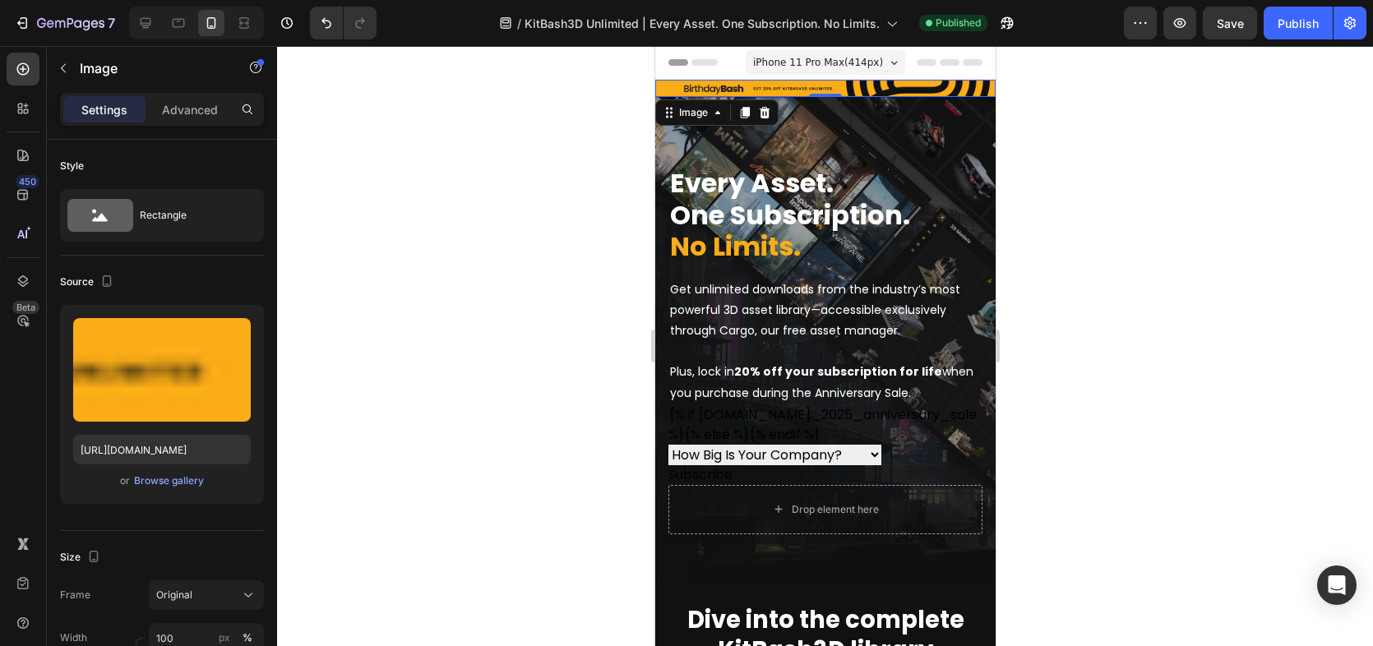
click at [839, 85] on img at bounding box center [824, 88] width 340 height 17
click at [745, 108] on icon at bounding box center [744, 114] width 9 height 12
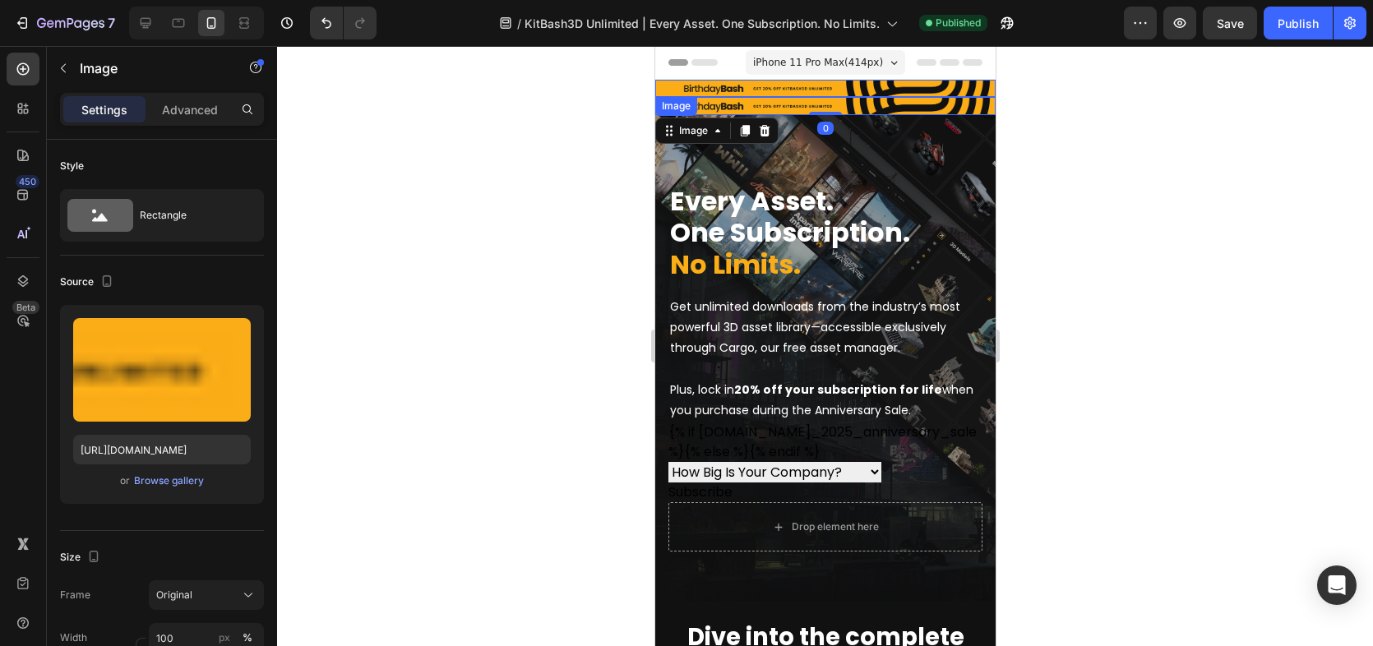
click at [828, 89] on img at bounding box center [824, 88] width 340 height 17
click at [762, 112] on icon at bounding box center [763, 112] width 13 height 13
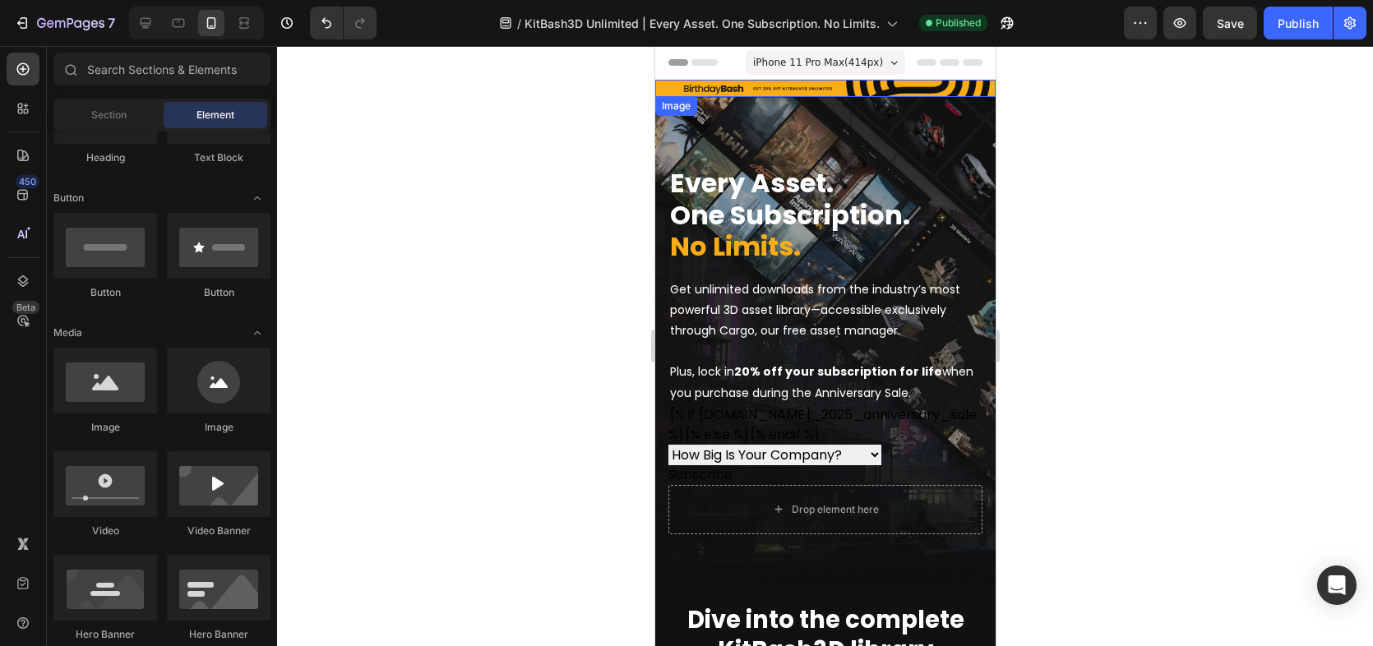
click at [783, 85] on img at bounding box center [824, 88] width 340 height 17
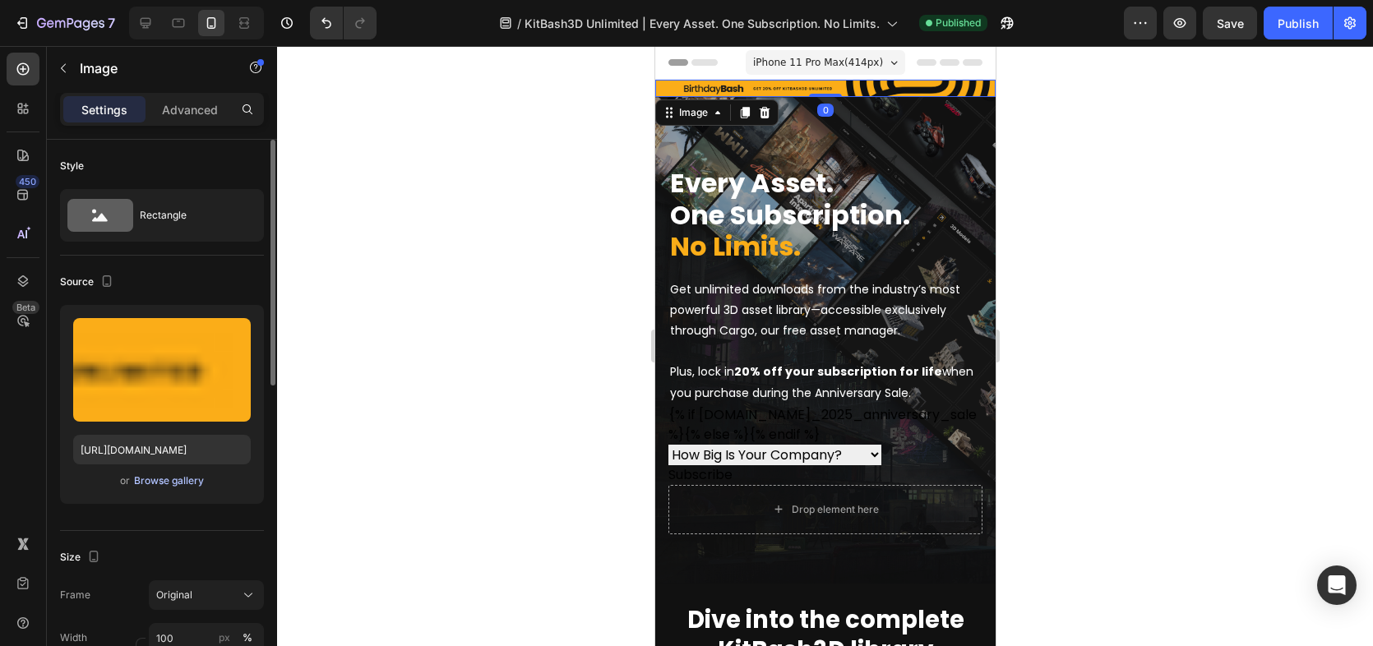
click at [150, 485] on div "Browse gallery" at bounding box center [169, 480] width 70 height 15
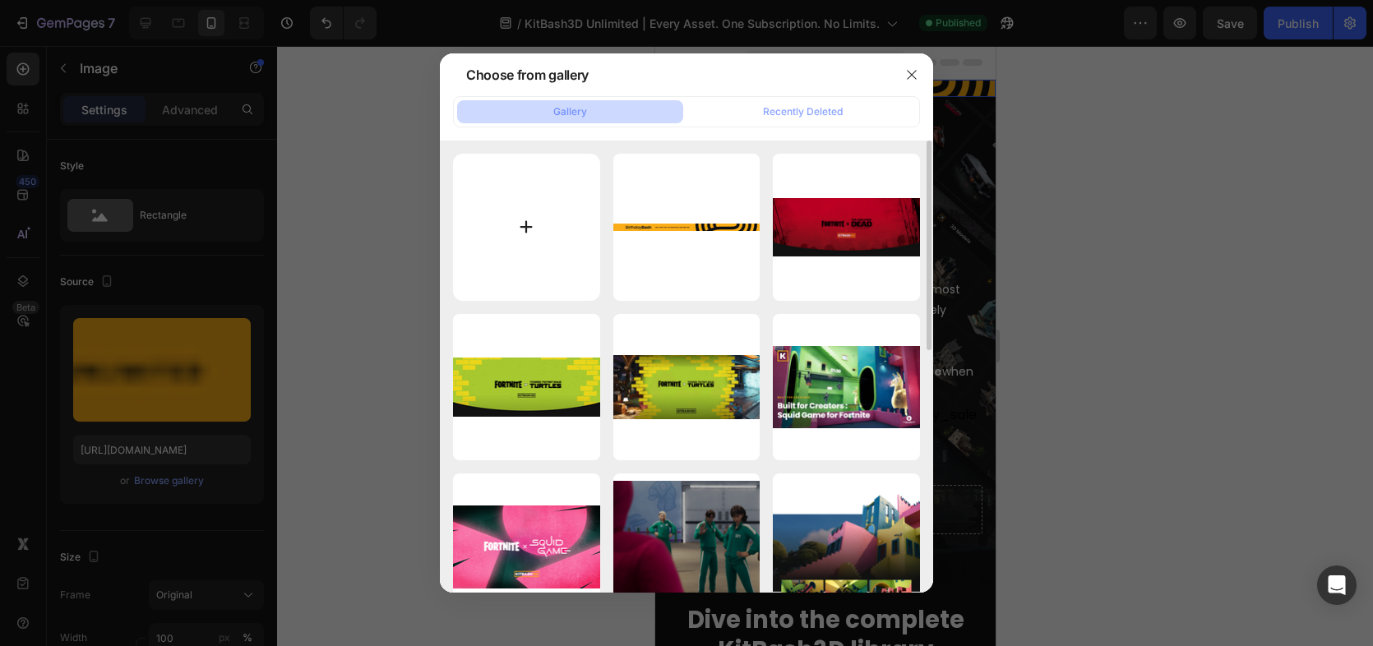
click at [565, 230] on input "file" at bounding box center [526, 227] width 147 height 147
type input "C:\fakepath\Banner-Mobile.jpg"
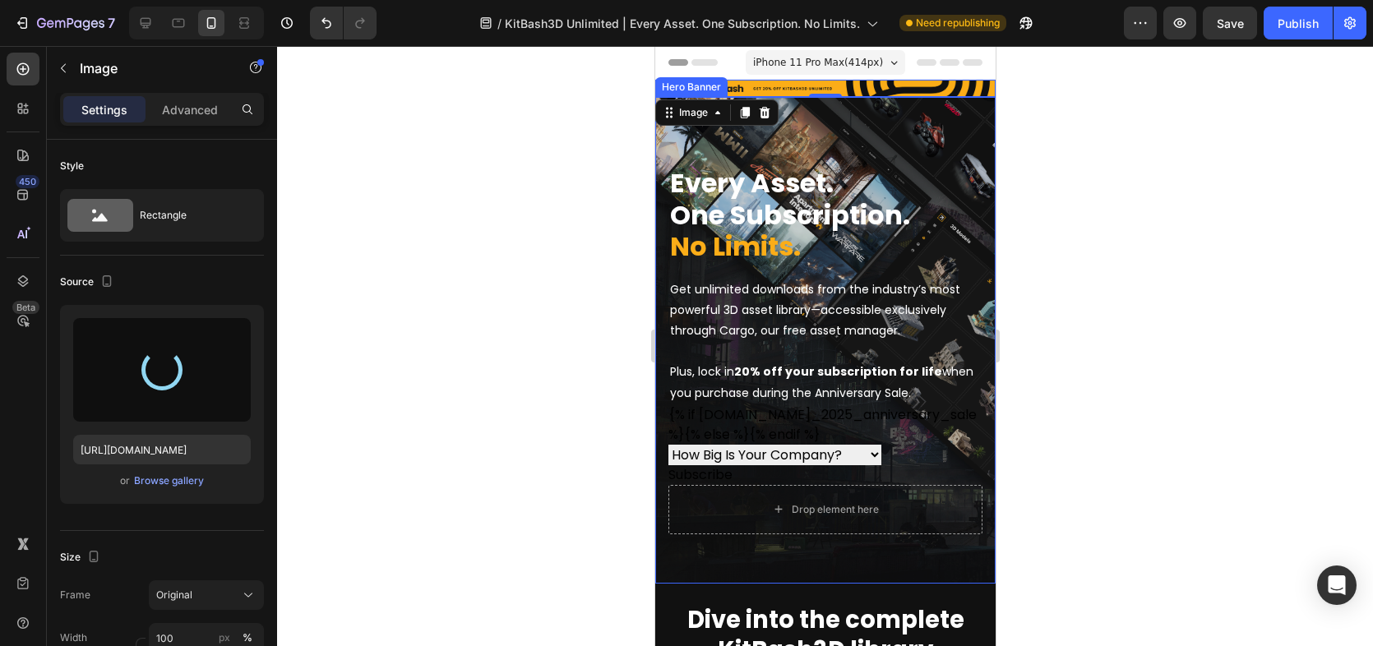
type input "[URL][DOMAIN_NAME]"
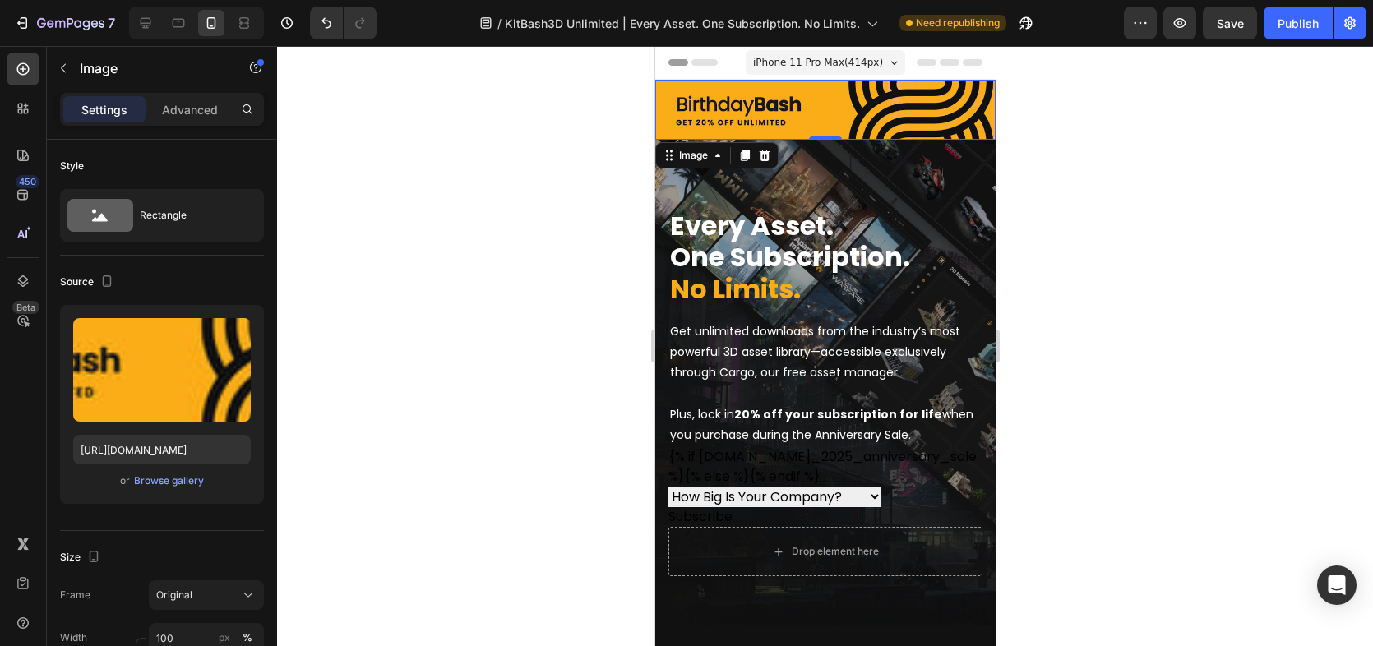
click at [562, 241] on div at bounding box center [825, 346] width 1096 height 600
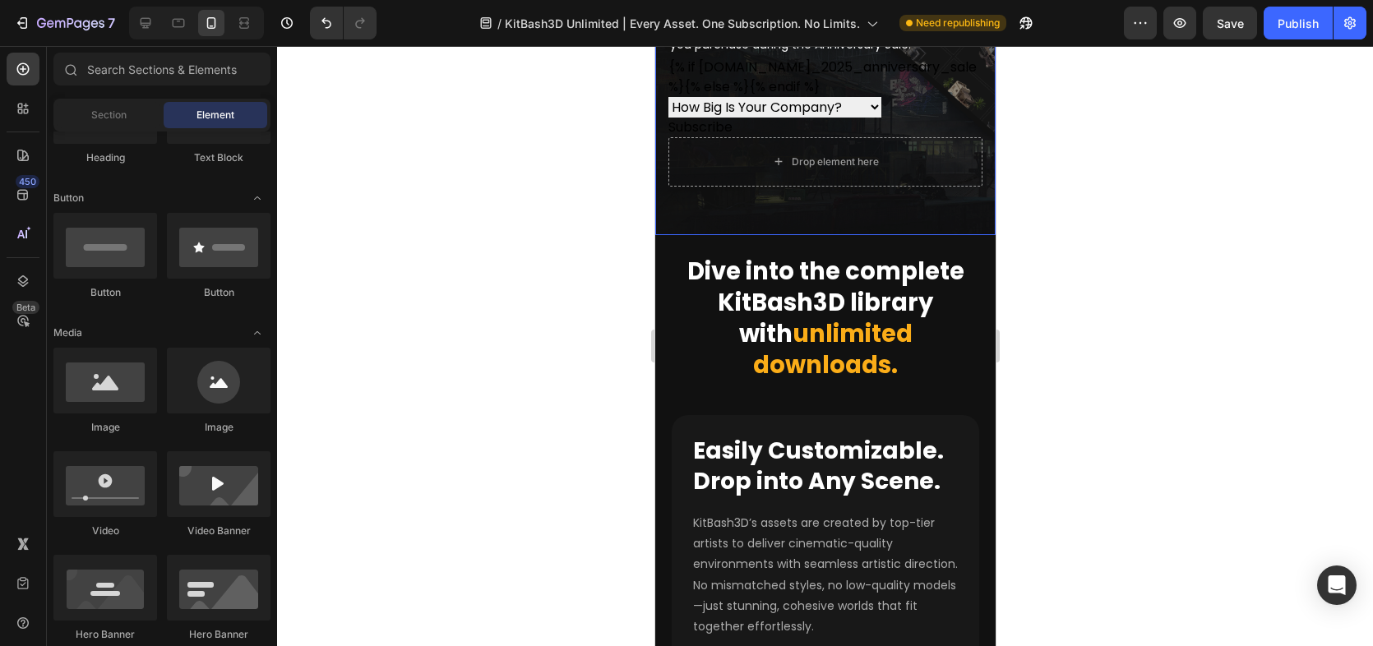
scroll to position [548, 0]
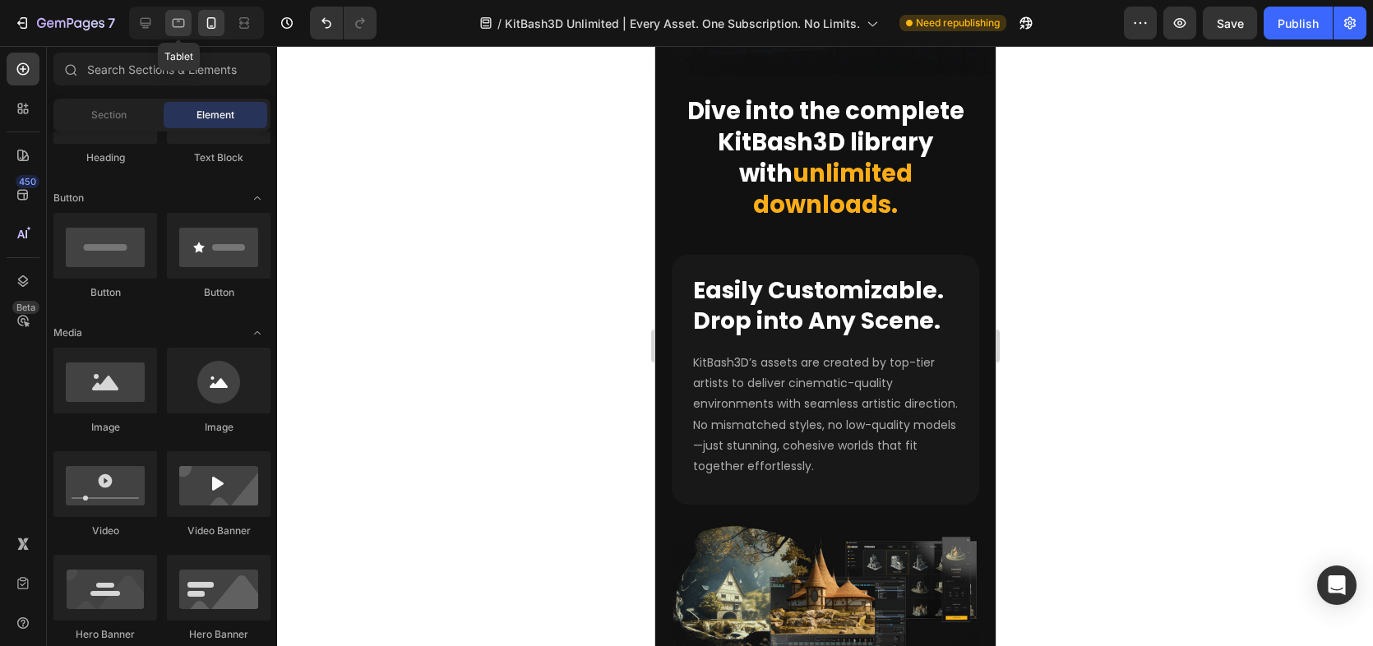
click at [169, 17] on div at bounding box center [178, 23] width 26 height 26
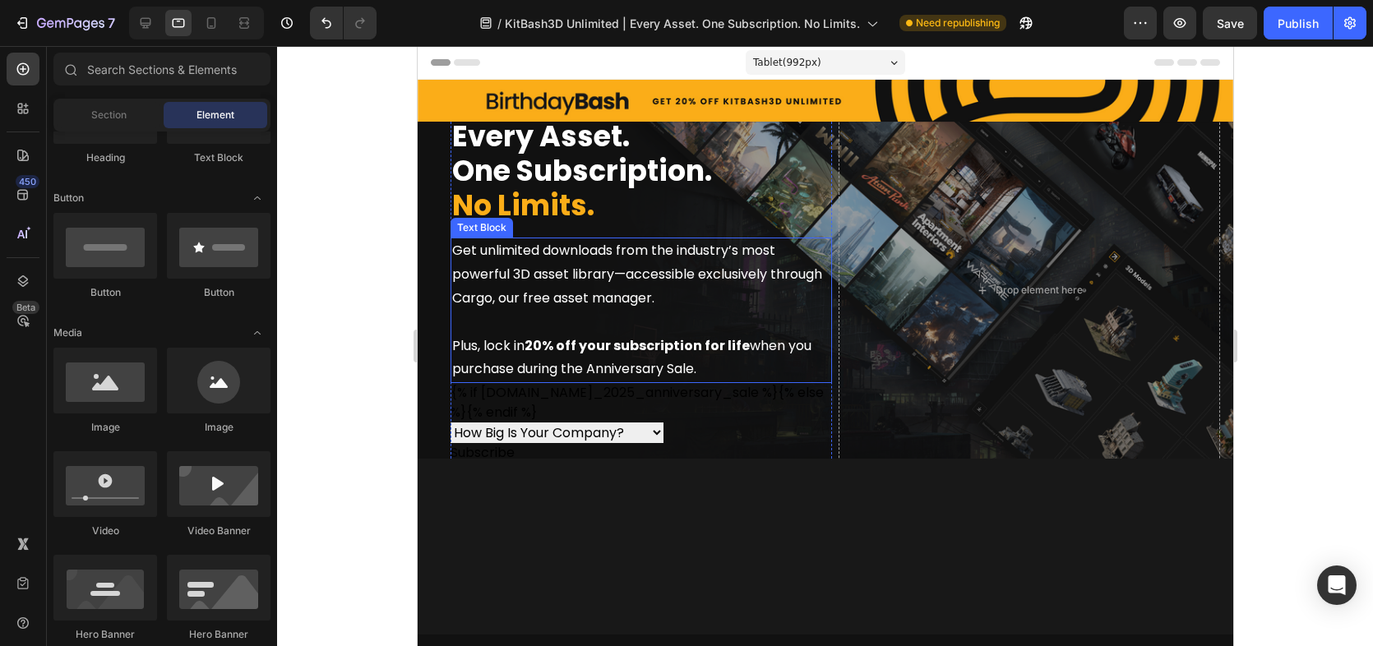
click at [736, 294] on p "Get unlimited downloads from the industry’s most powerful 3D asset library—acce…" at bounding box center [640, 274] width 378 height 71
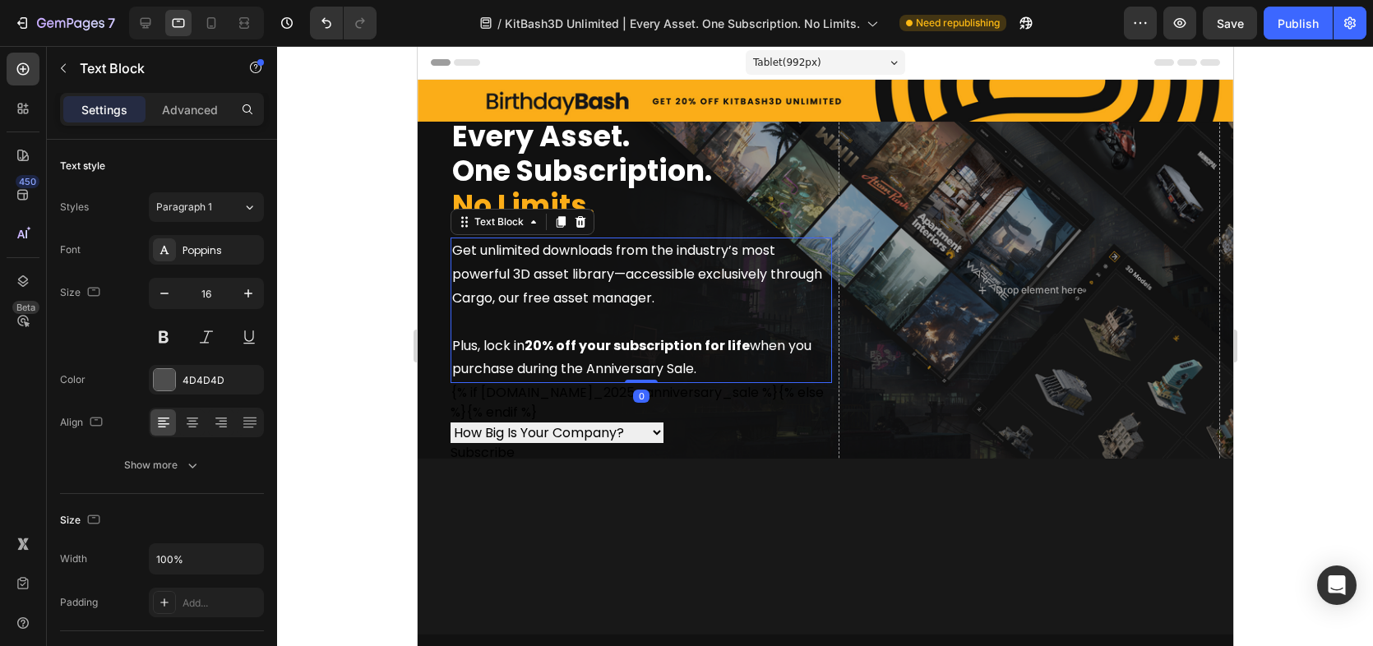
click at [735, 293] on p "Get unlimited downloads from the industry’s most powerful 3D asset library—acce…" at bounding box center [640, 274] width 378 height 71
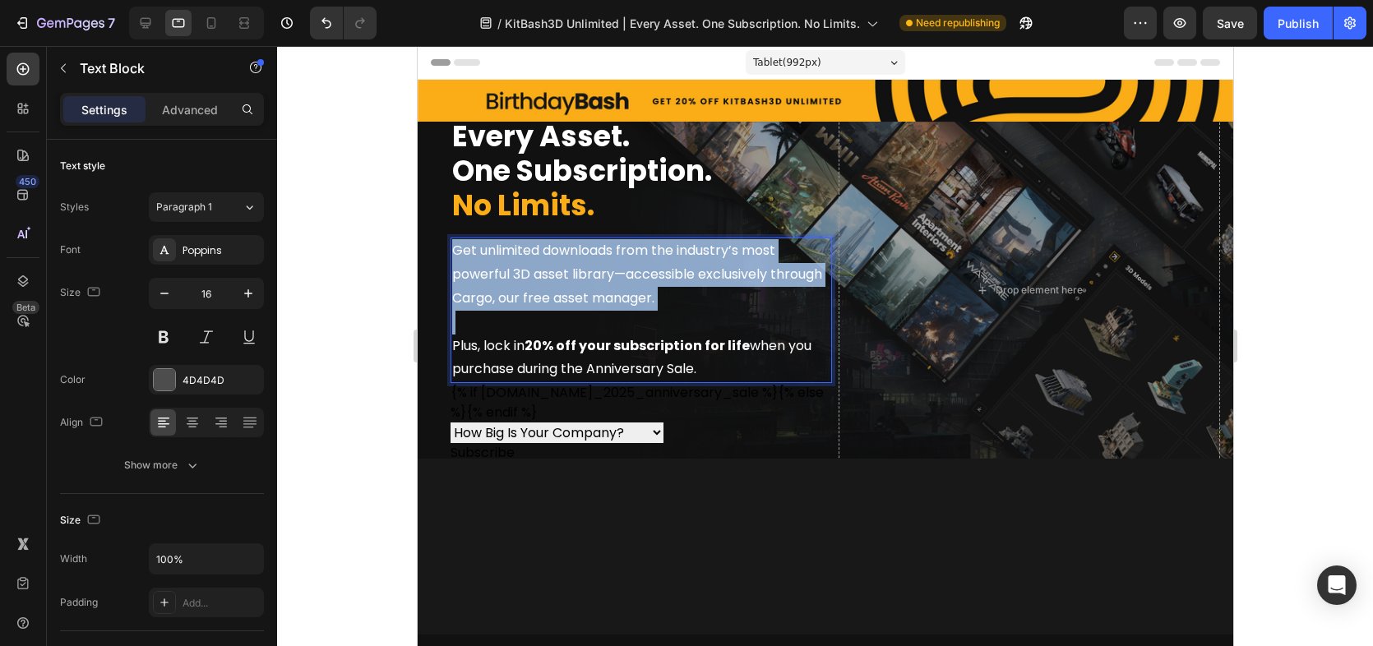
click at [735, 293] on p "Get unlimited downloads from the industry’s most powerful 3D asset library—acce…" at bounding box center [640, 274] width 378 height 71
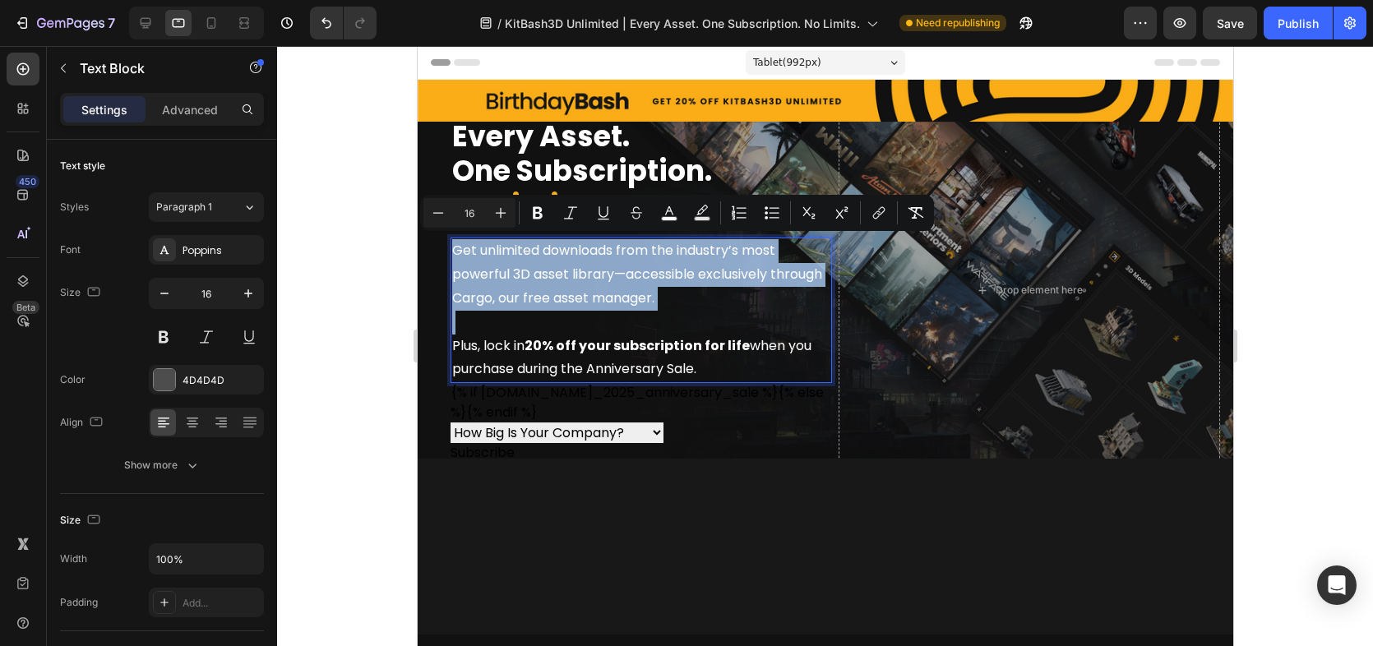
click at [740, 327] on p "Plus, lock in 20% off your subscription for life when you purchase during the A…" at bounding box center [640, 346] width 378 height 71
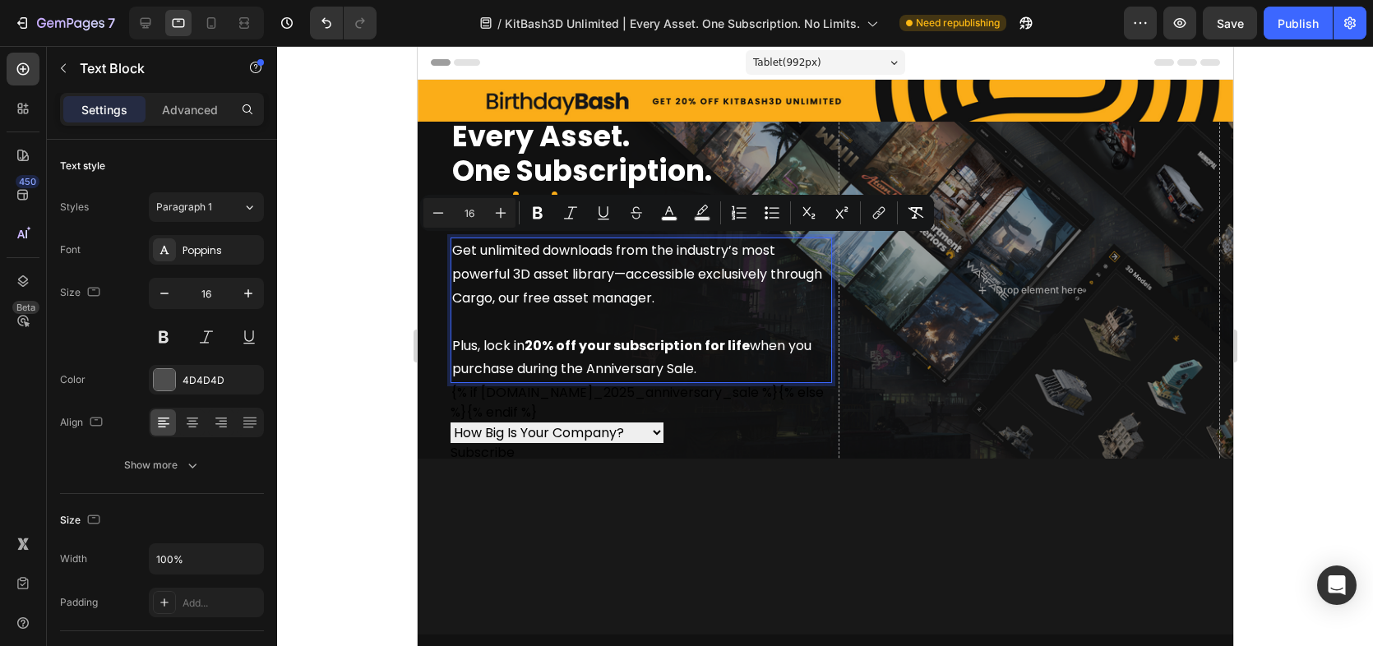
click at [728, 349] on strong "20% off your subscription for life" at bounding box center [636, 345] width 225 height 19
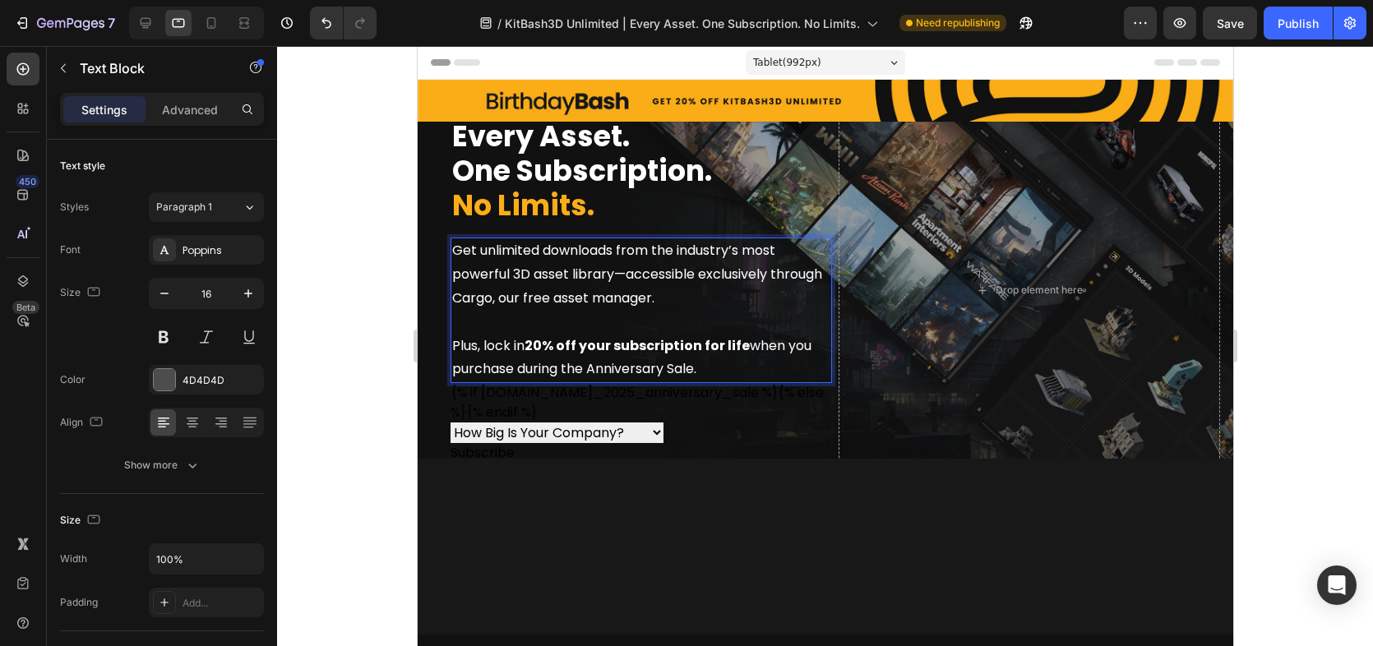
drag, startPoint x: 728, startPoint y: 362, endPoint x: 439, endPoint y: 233, distance: 317.1
click at [439, 233] on div "Every Asset. One Subscription. No Limits. Heading Get unlimited downloads from …" at bounding box center [620, 290] width 381 height 345
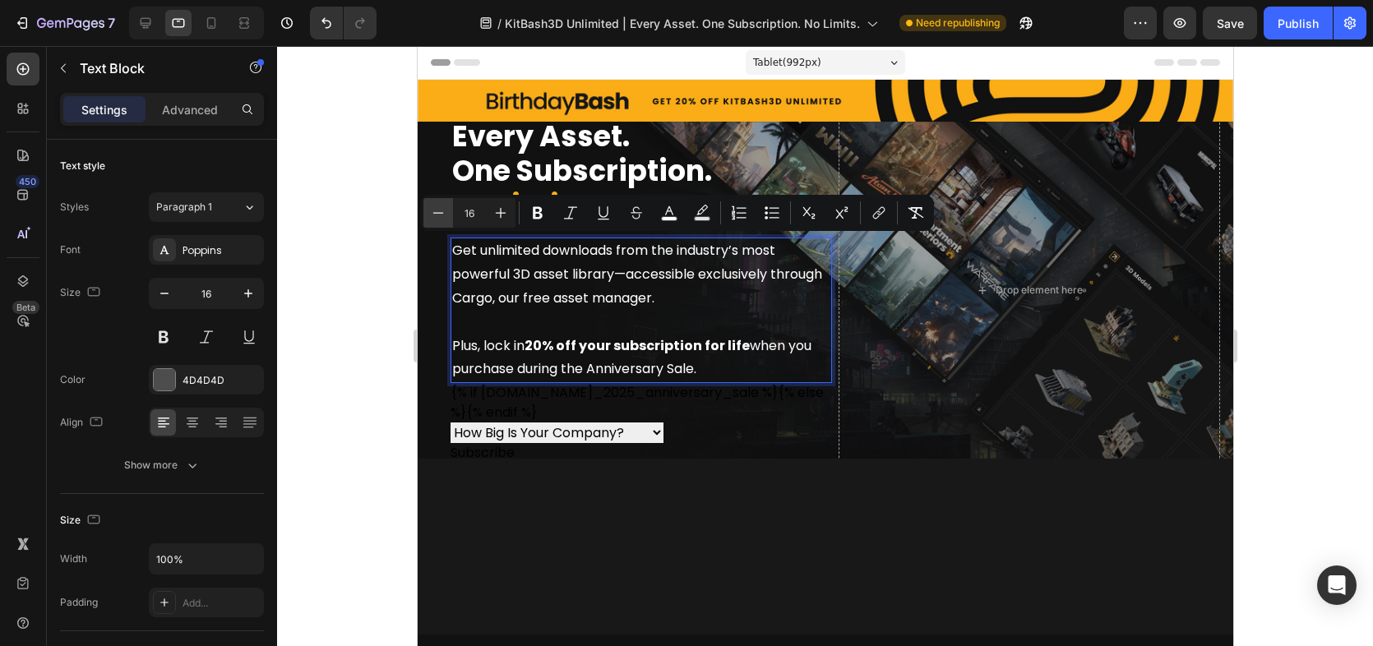
click at [437, 211] on icon "Editor contextual toolbar" at bounding box center [438, 213] width 16 height 16
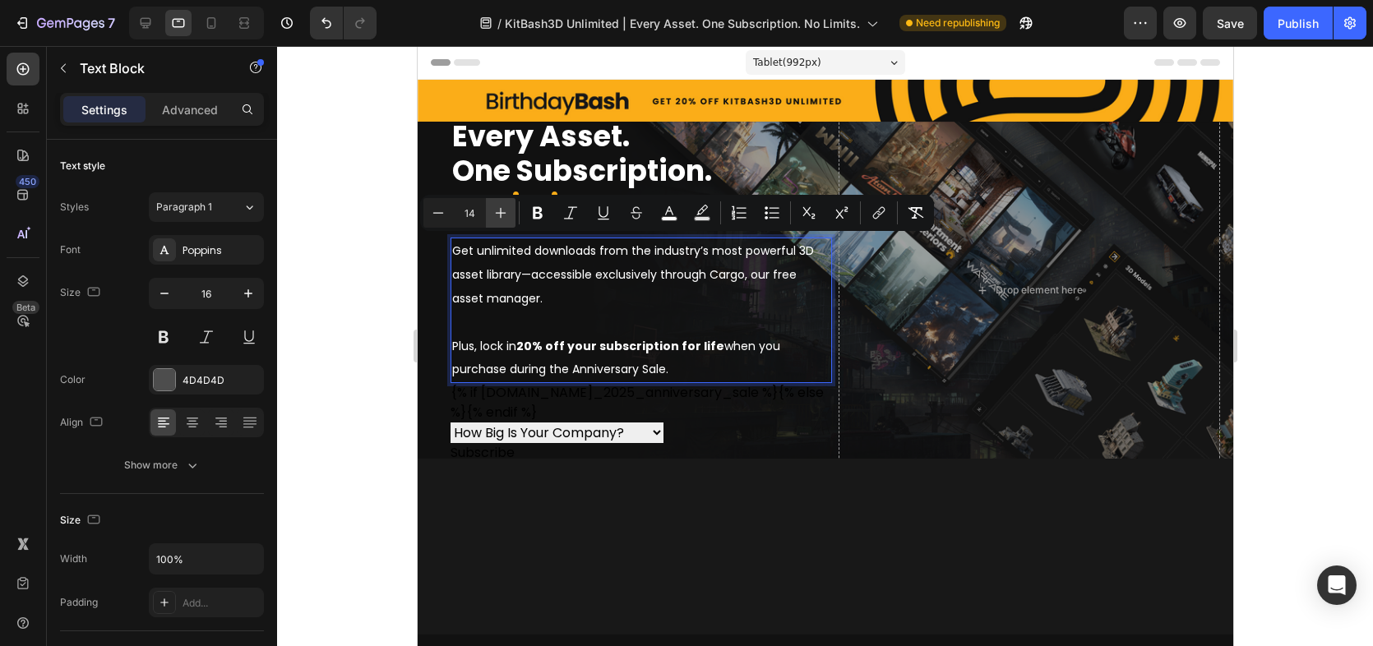
click at [496, 215] on icon "Editor contextual toolbar" at bounding box center [500, 213] width 16 height 16
type input "16"
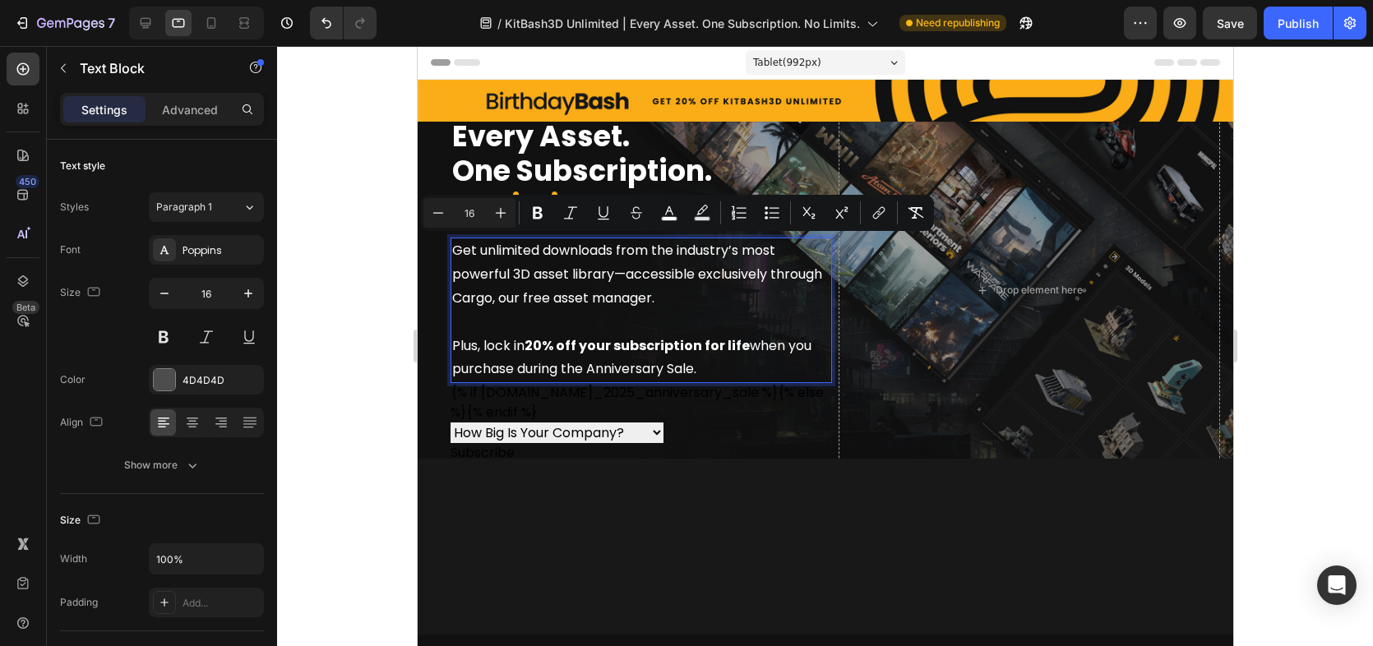
click at [394, 242] on div at bounding box center [825, 346] width 1096 height 600
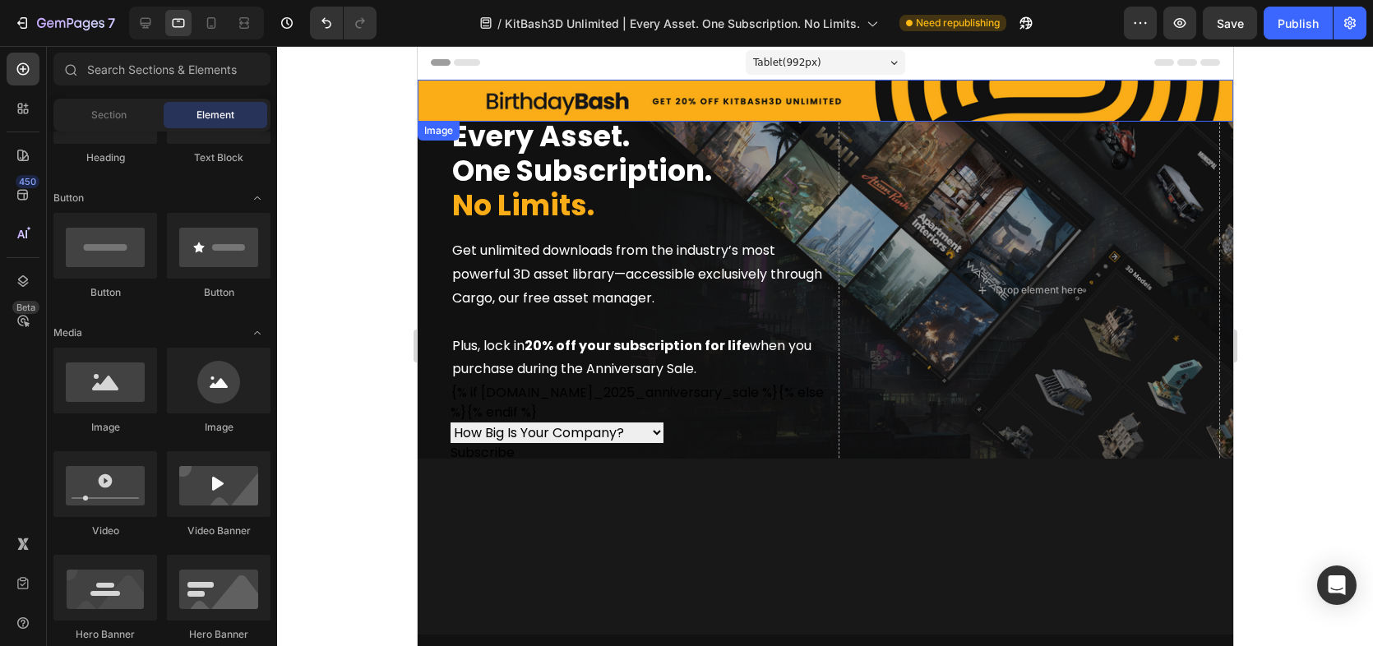
click at [824, 98] on img at bounding box center [824, 101] width 815 height 42
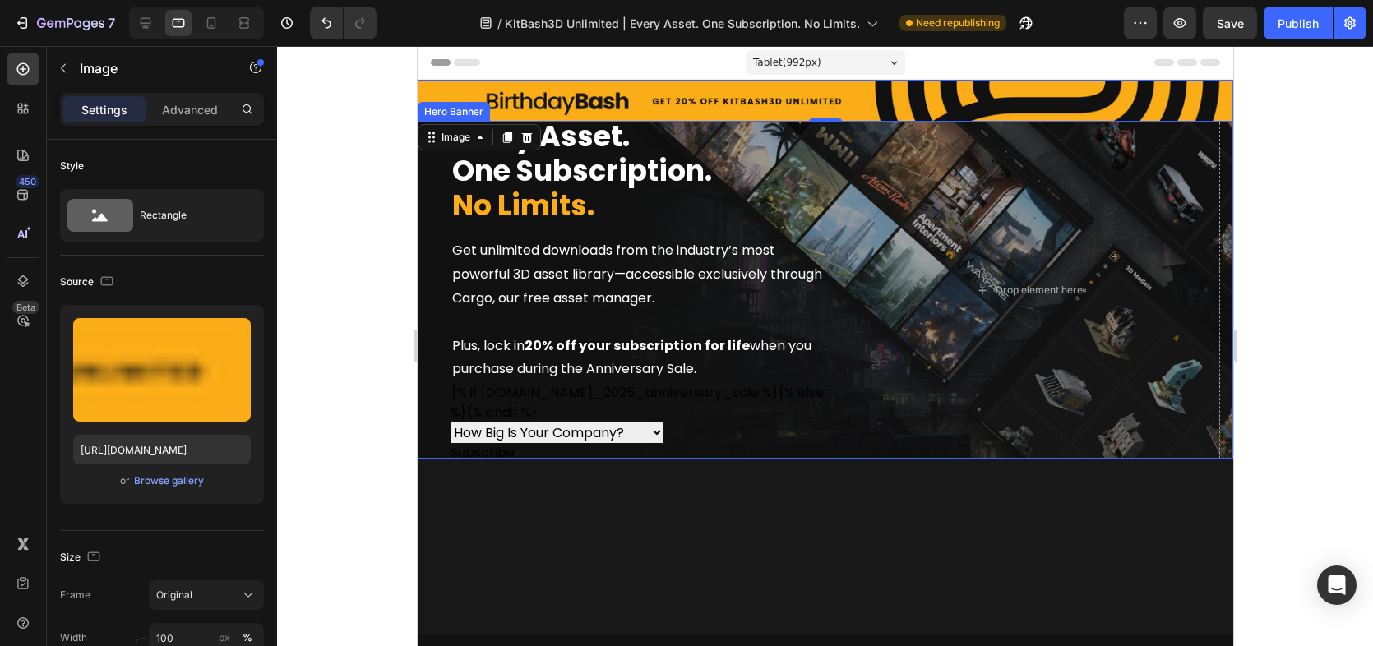
click at [392, 253] on div at bounding box center [825, 346] width 1096 height 600
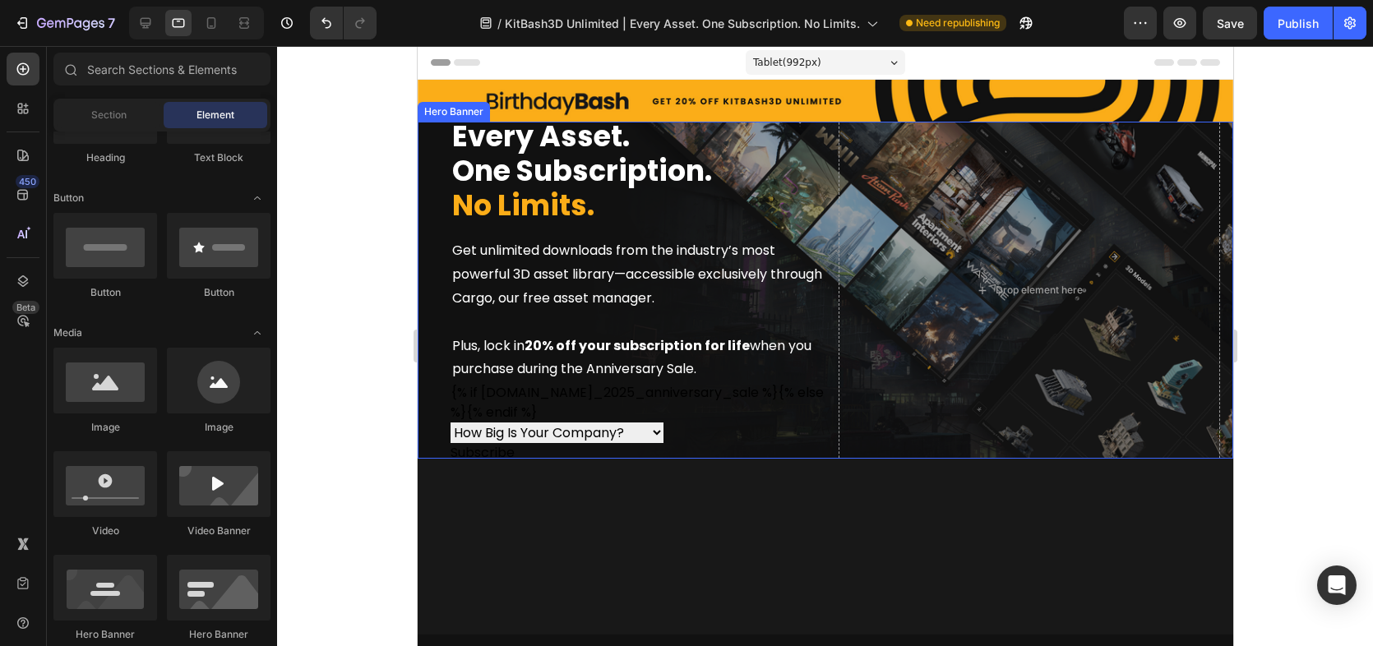
click at [436, 213] on div "Every Asset. One Subscription. No Limits. Heading Get unlimited downloads from …" at bounding box center [620, 290] width 381 height 345
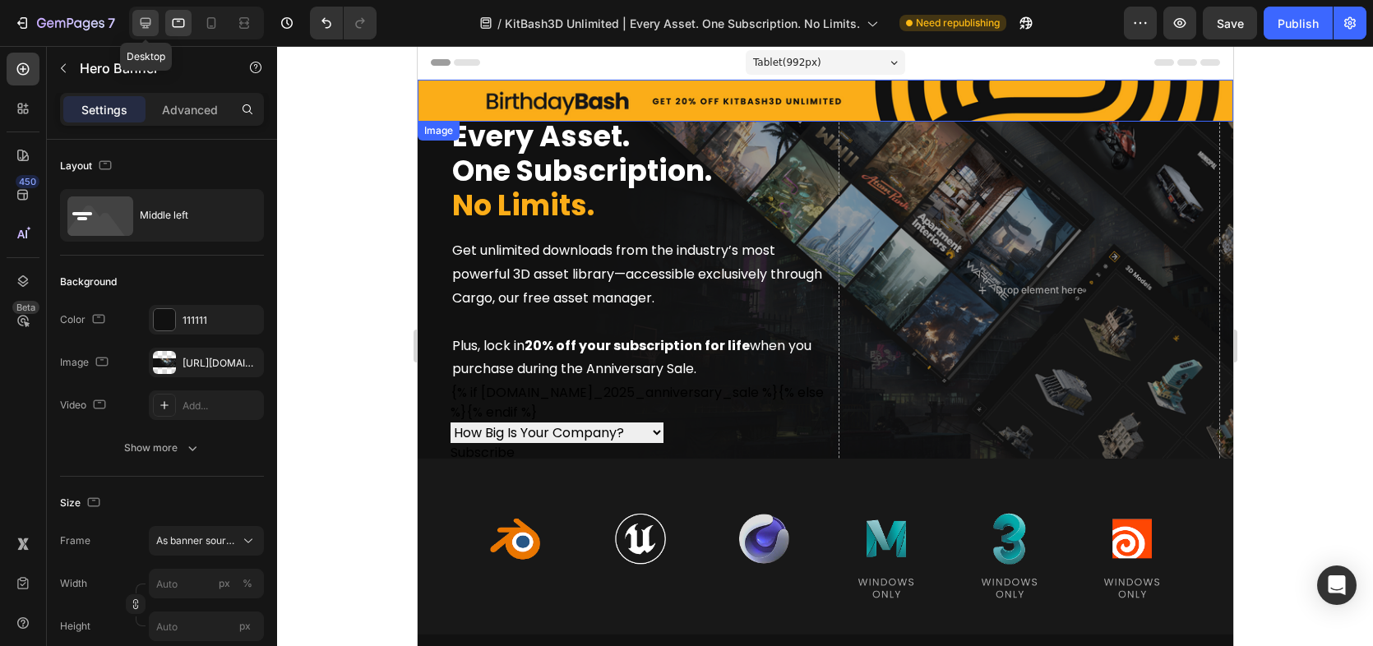
click at [142, 15] on icon at bounding box center [145, 23] width 16 height 16
type input "1200"
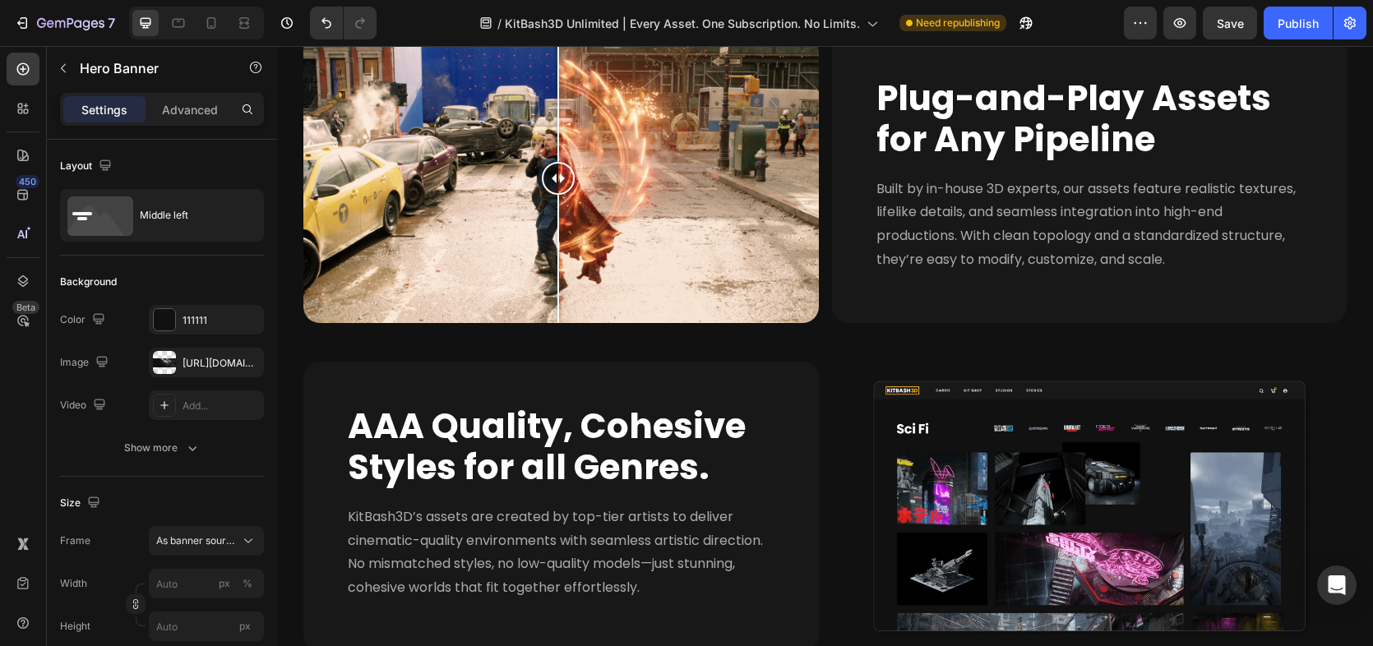
scroll to position [1239, 0]
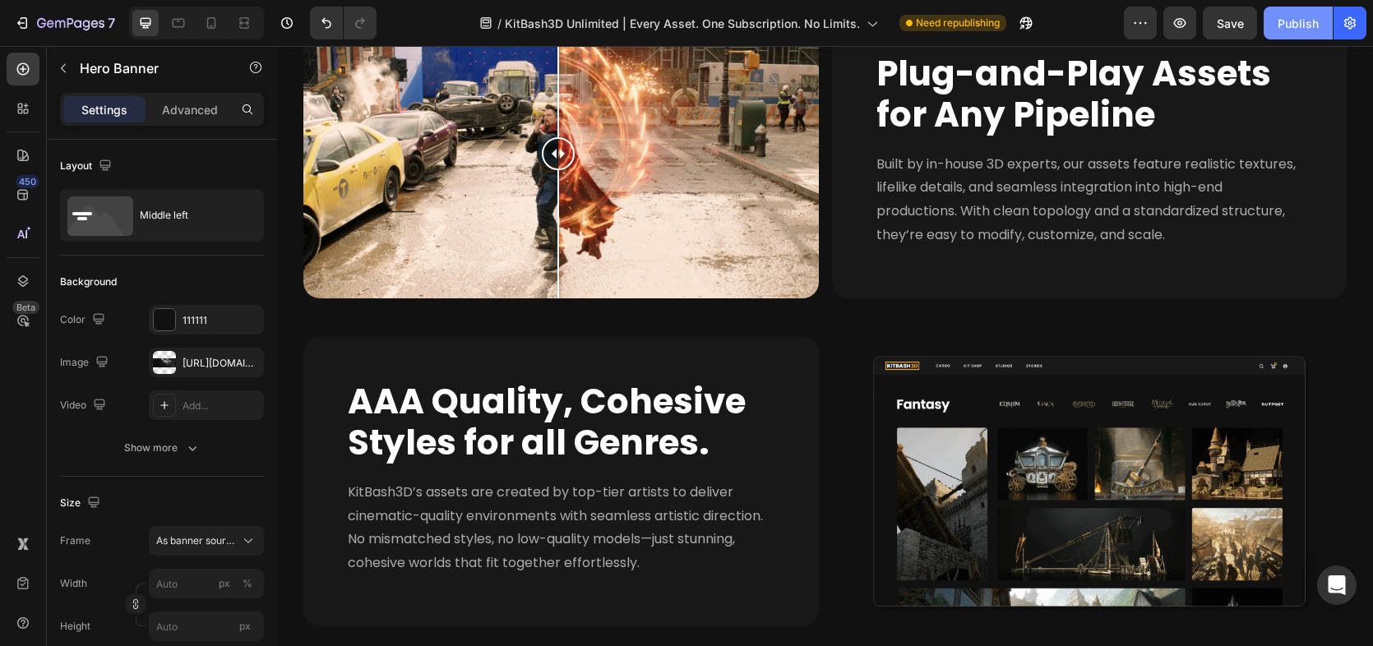
click at [1285, 26] on div "Publish" at bounding box center [1297, 23] width 41 height 17
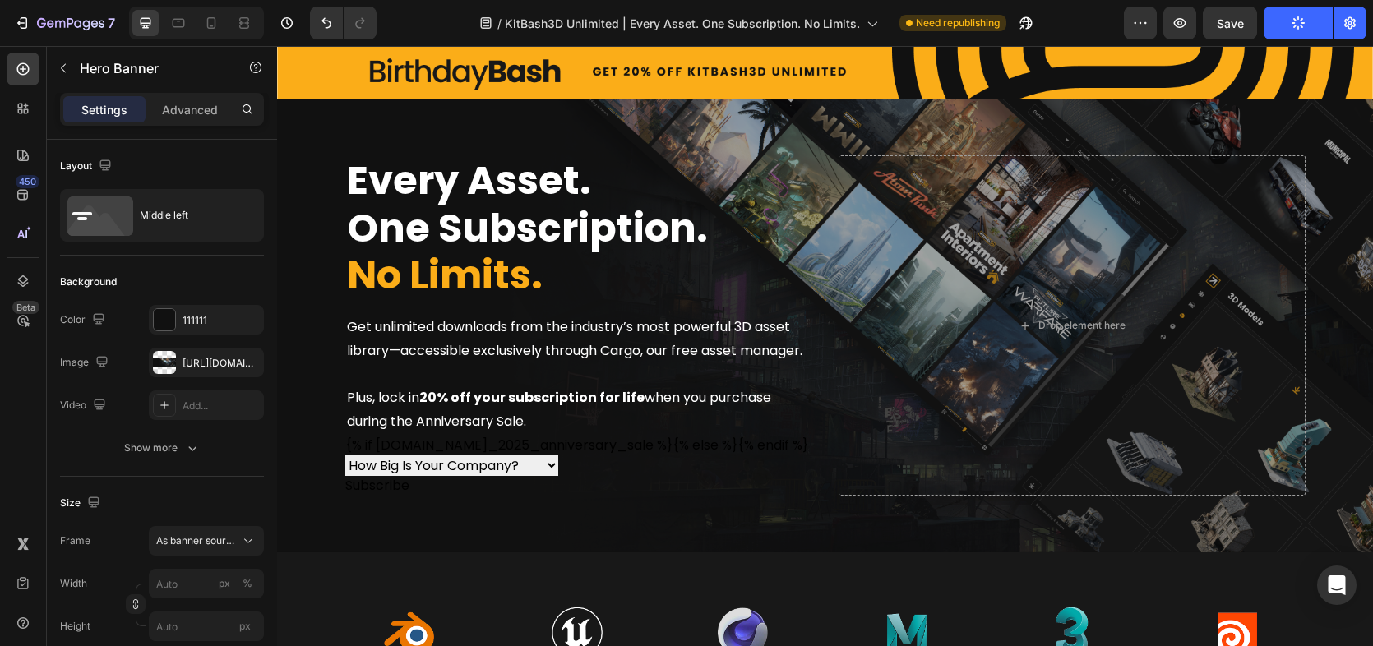
scroll to position [0, 0]
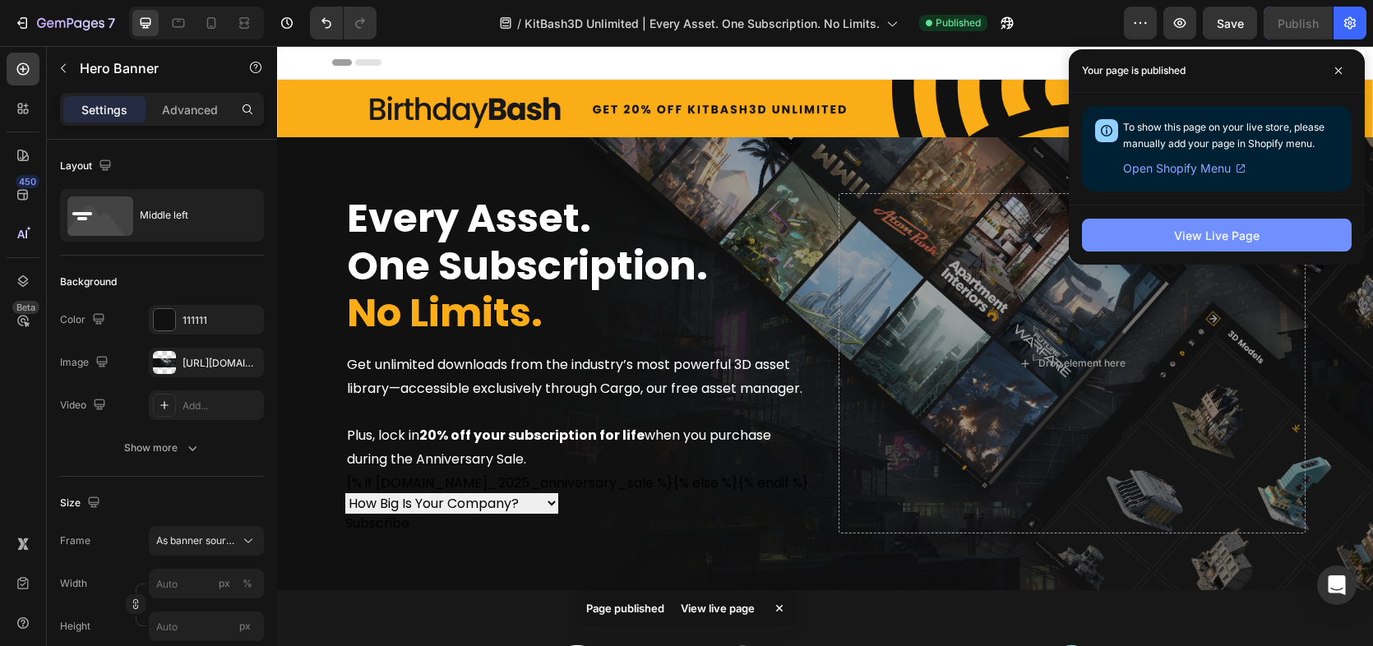
click at [1185, 234] on div "View Live Page" at bounding box center [1216, 235] width 85 height 17
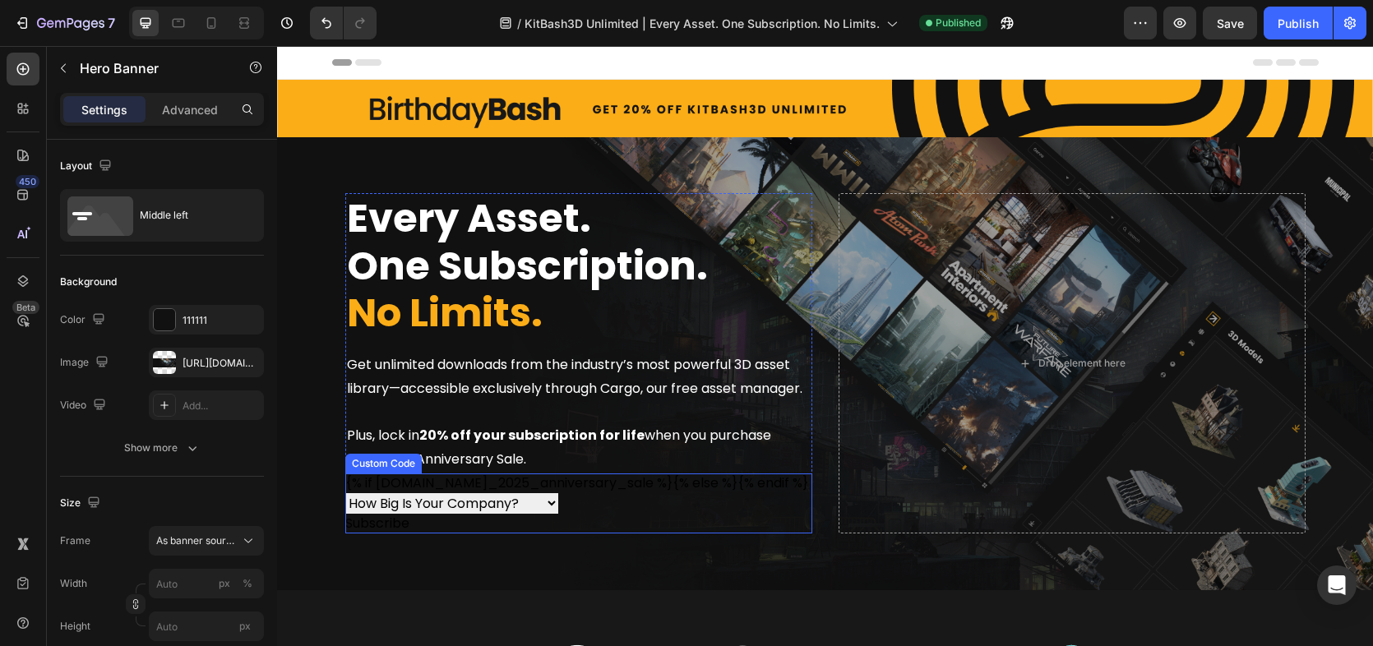
click at [625, 514] on div "{% if [DOMAIN_NAME]_2025_anniversary_sale %} How Big Is Your Company? Individua…" at bounding box center [578, 513] width 467 height 40
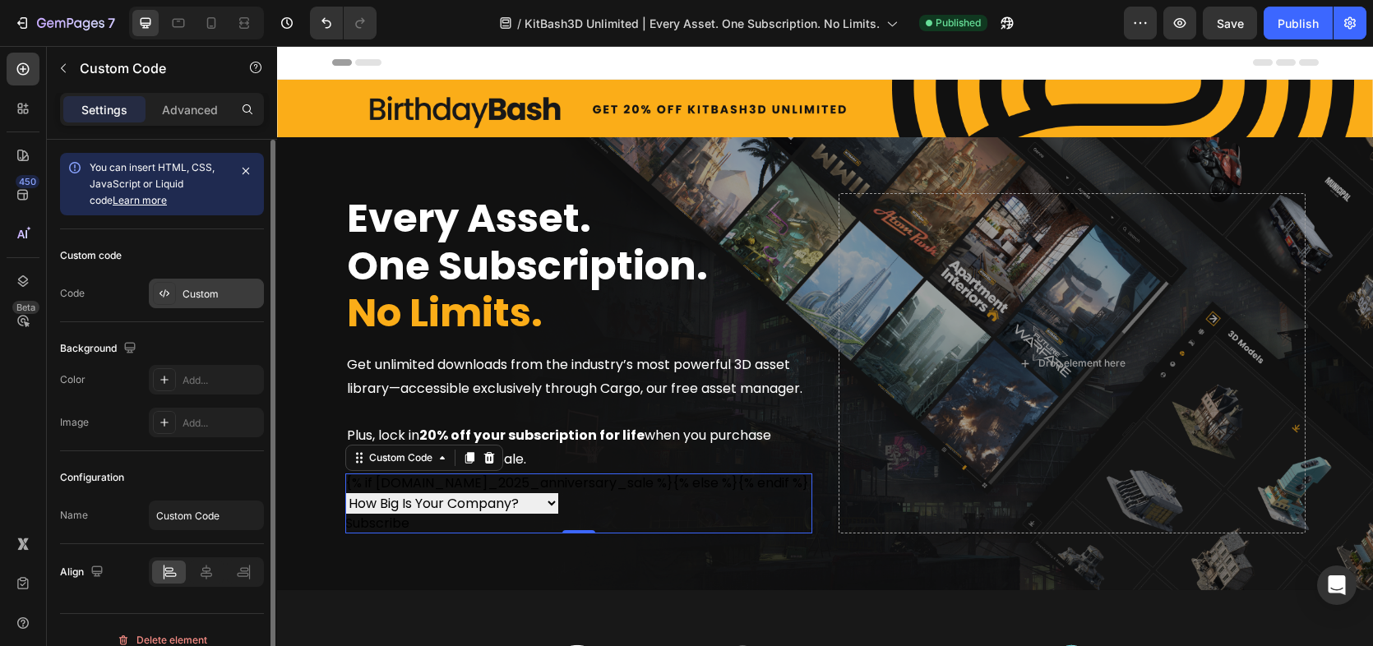
click at [212, 290] on div "Custom" at bounding box center [220, 294] width 77 height 15
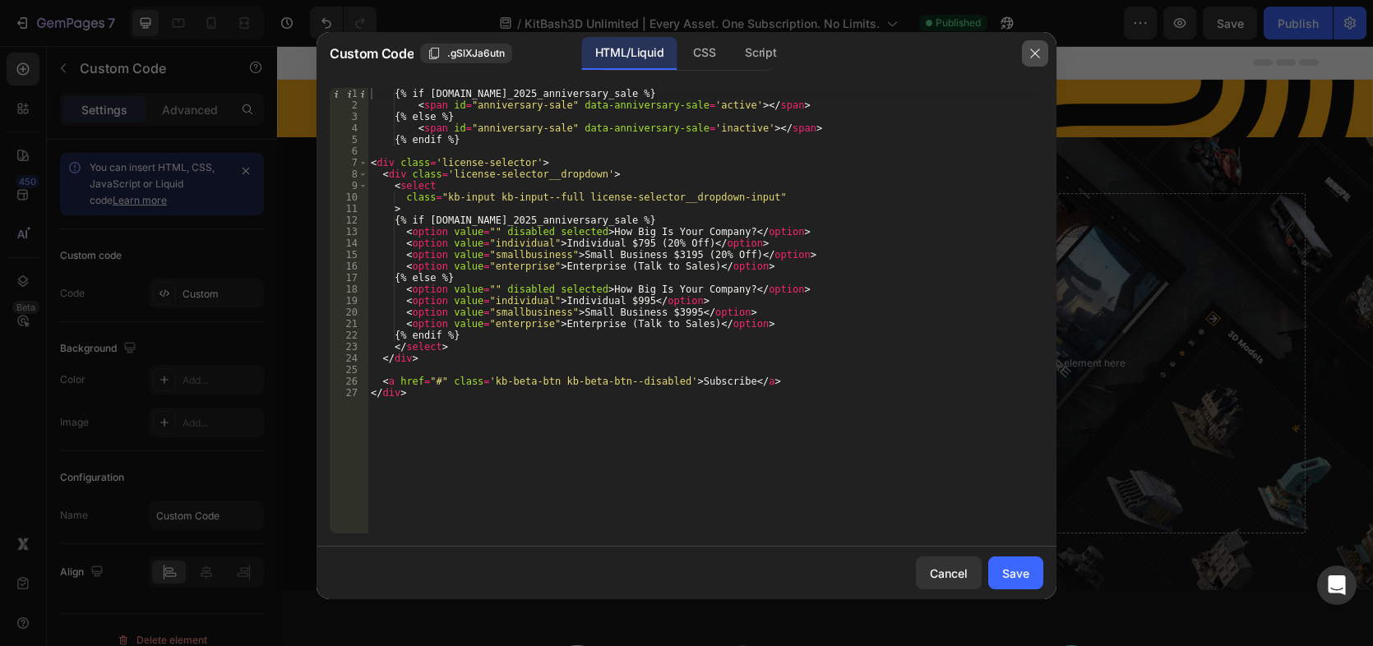
click at [1032, 48] on icon "button" at bounding box center [1034, 53] width 13 height 13
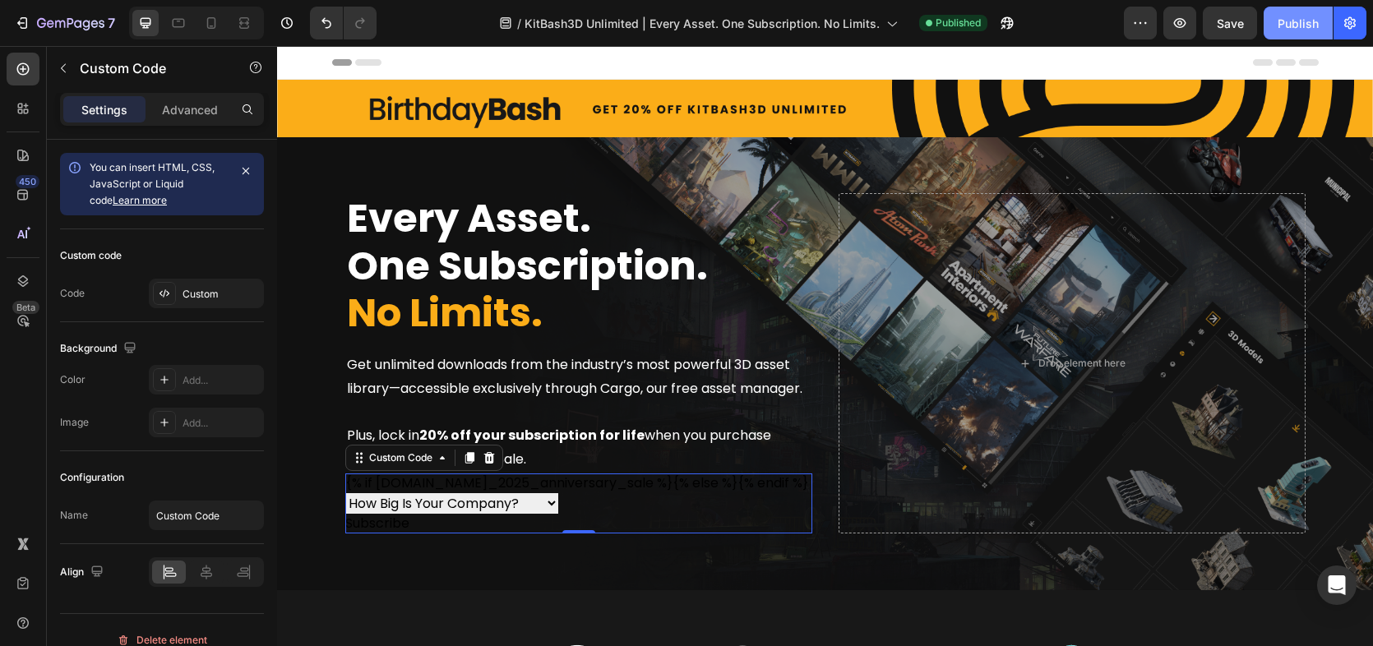
click at [1285, 16] on div "Publish" at bounding box center [1297, 23] width 41 height 17
click at [71, 21] on icon "button" at bounding box center [70, 24] width 67 height 14
